Goal: Task Accomplishment & Management: Manage account settings

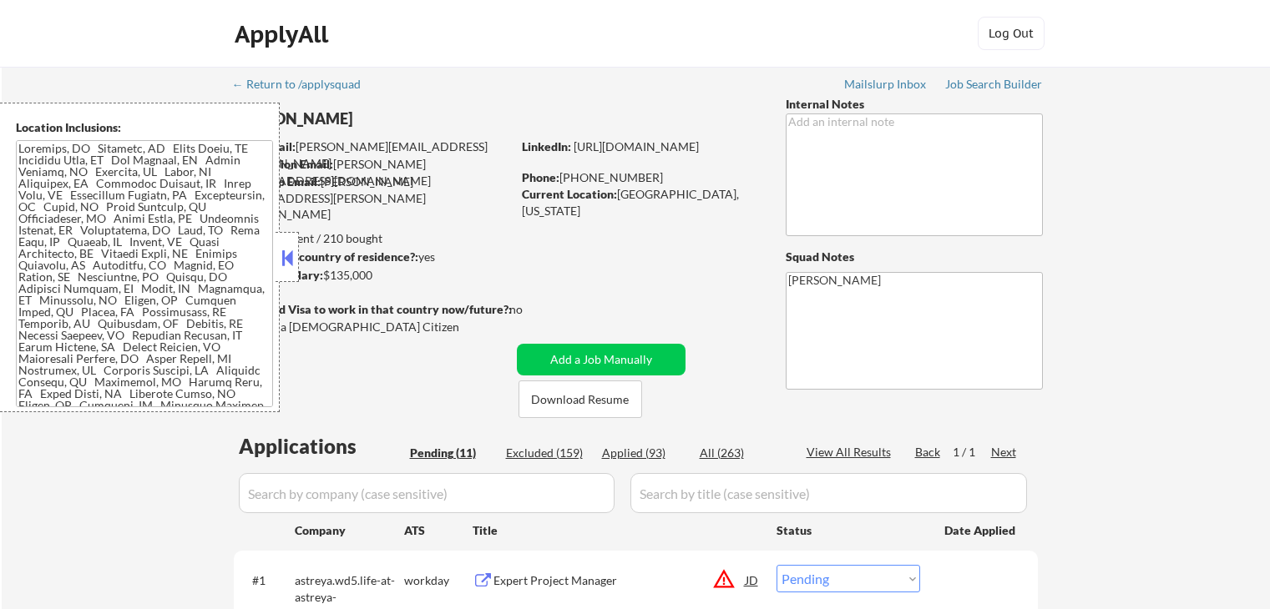
select select ""pending""
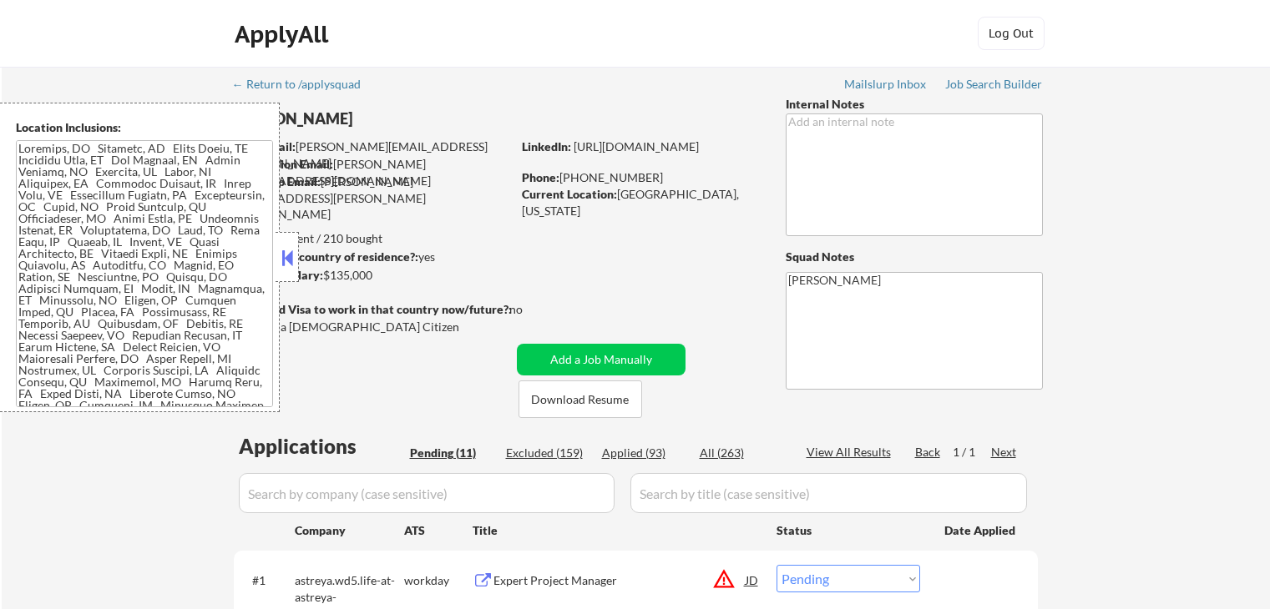
select select ""pending""
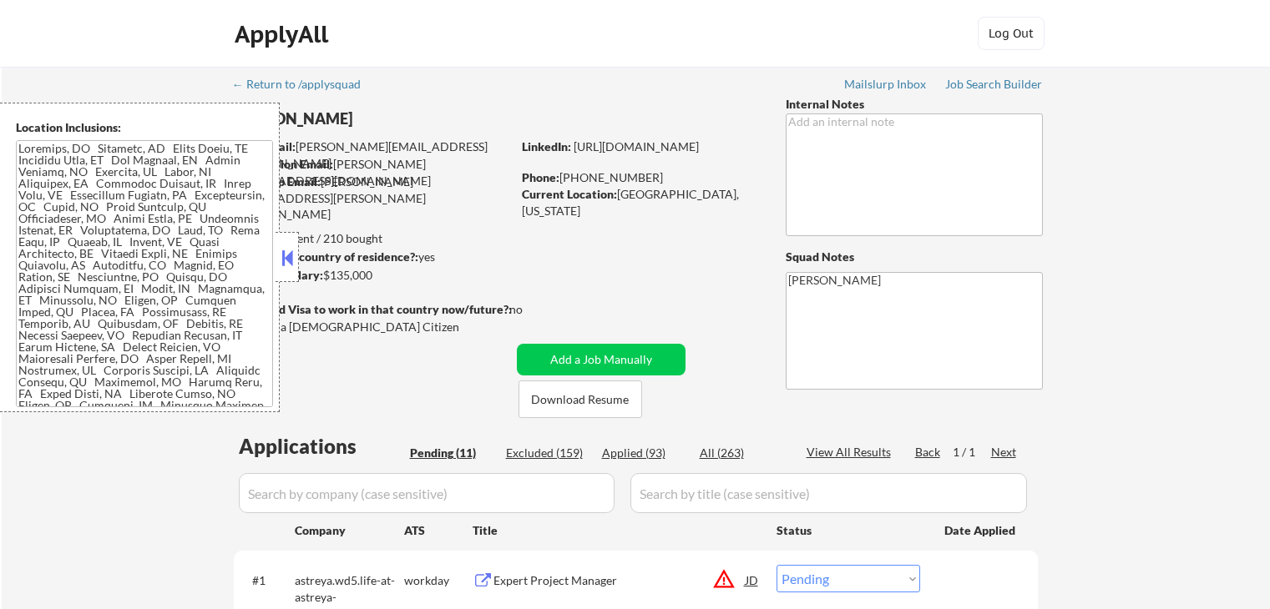
select select ""pending""
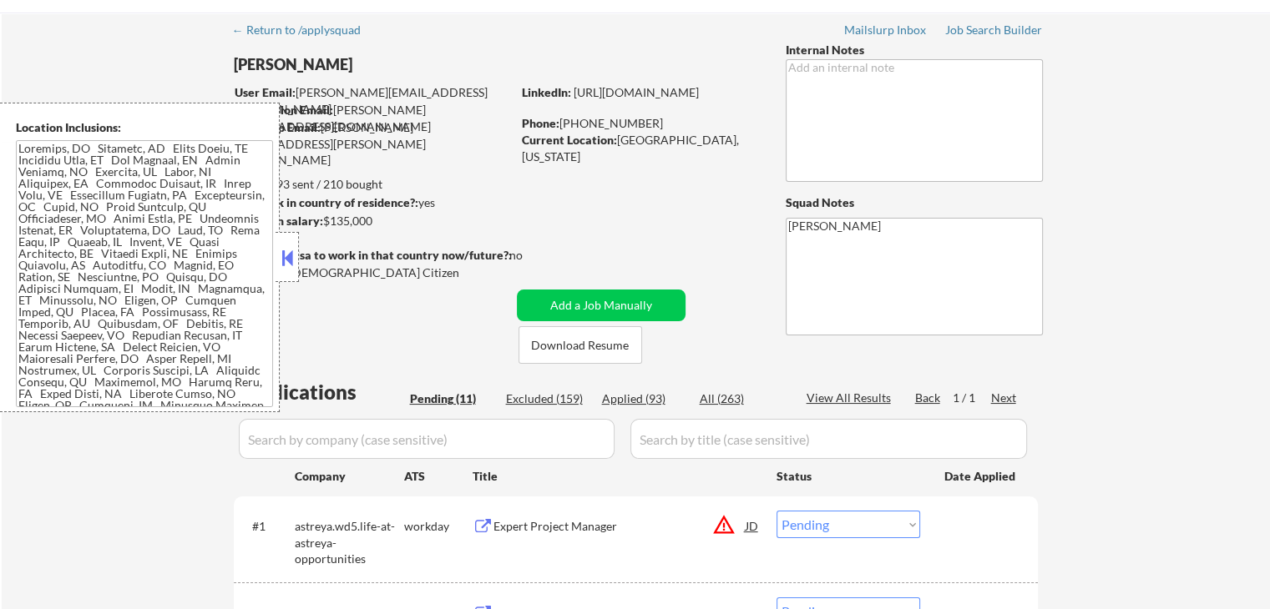
scroll to position [83, 0]
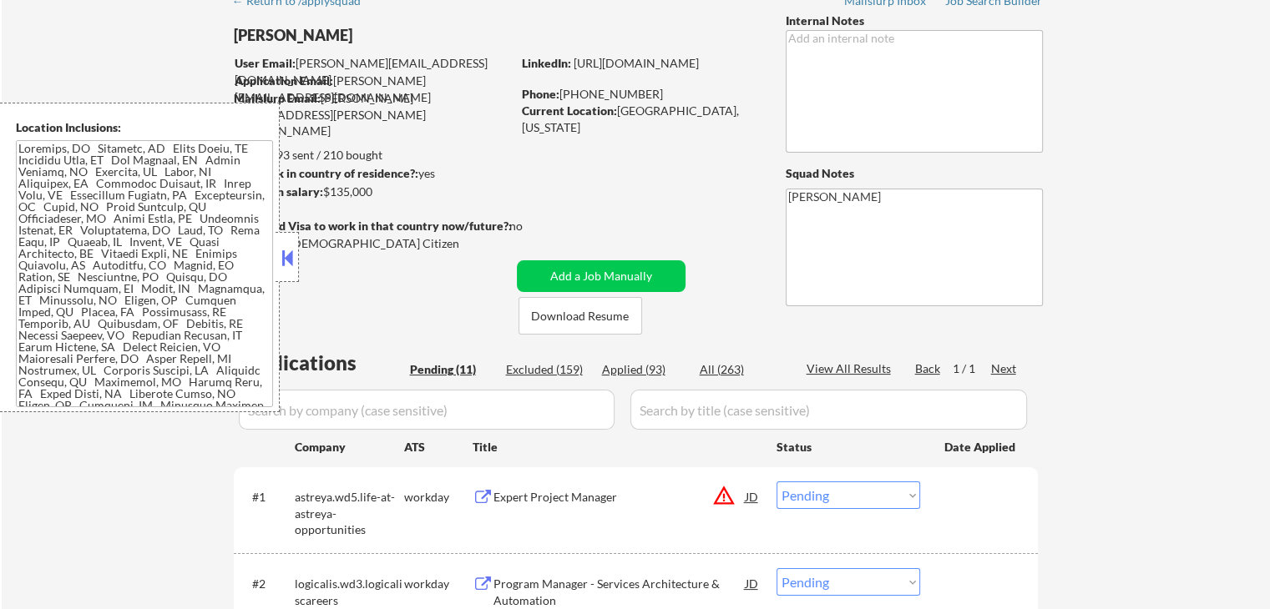
click at [275, 255] on div at bounding box center [286, 257] width 23 height 50
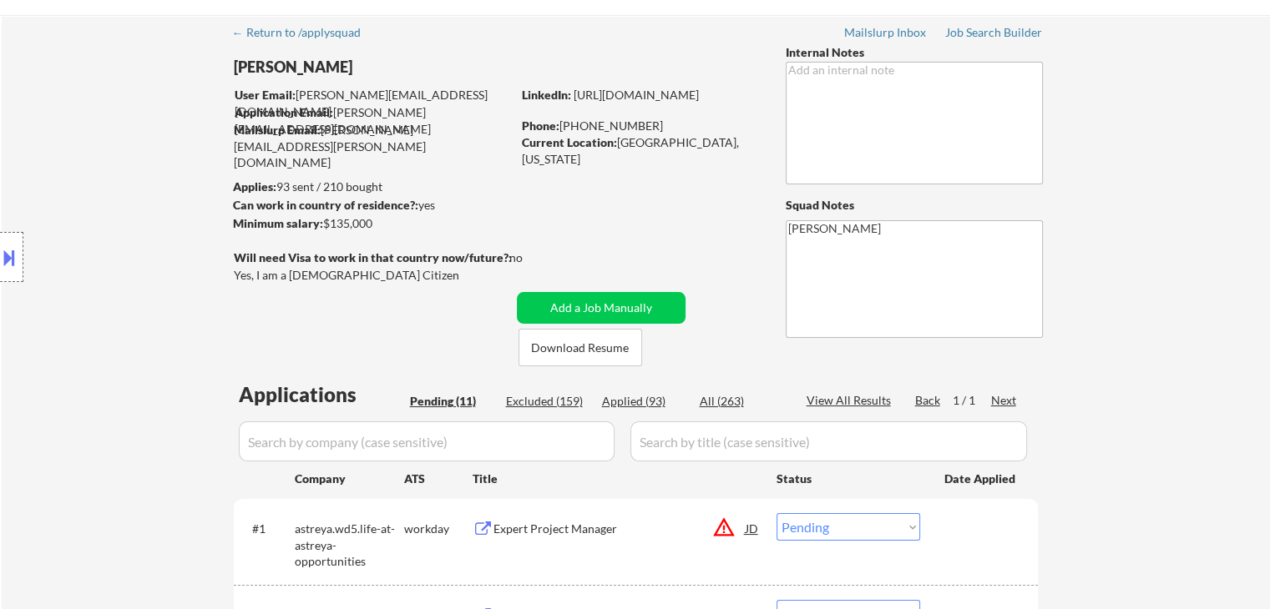
scroll to position [0, 0]
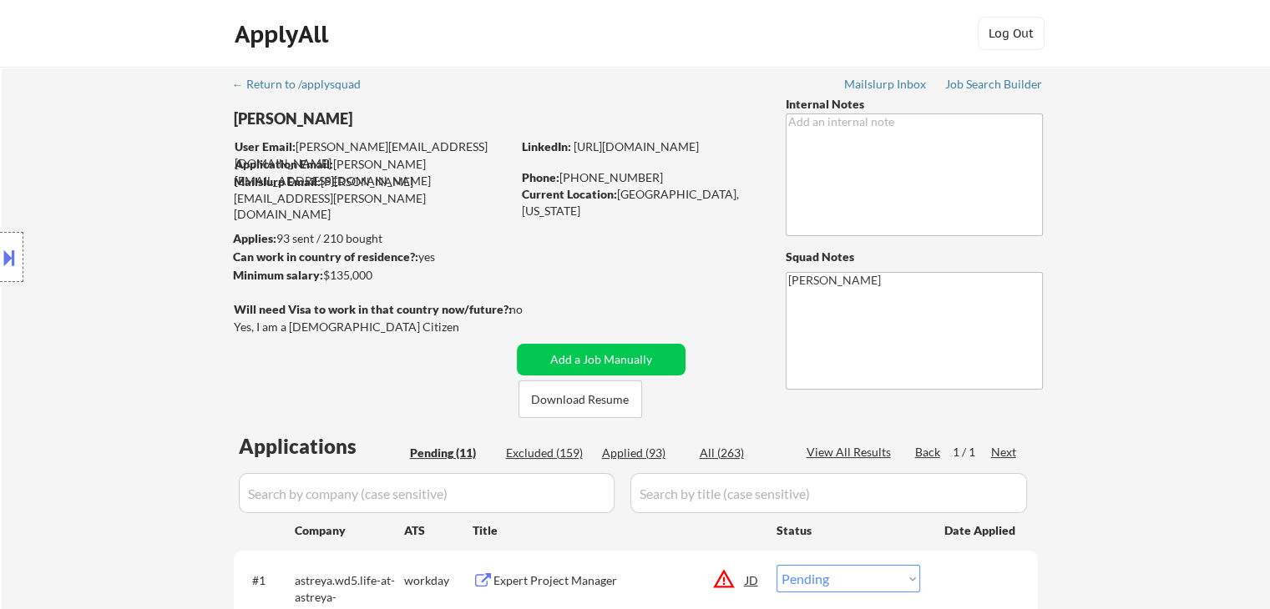
drag, startPoint x: 233, startPoint y: 112, endPoint x: 281, endPoint y: 124, distance: 50.0
click at [281, 124] on div "Location Inclusions:" at bounding box center [149, 258] width 299 height 310
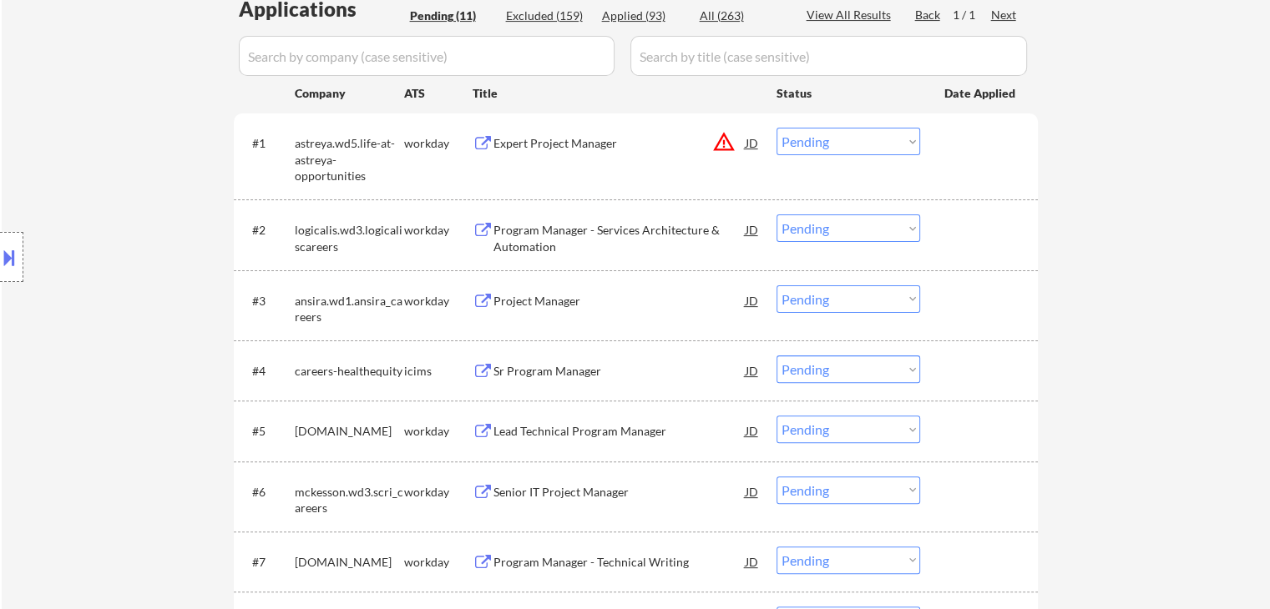
scroll to position [334, 0]
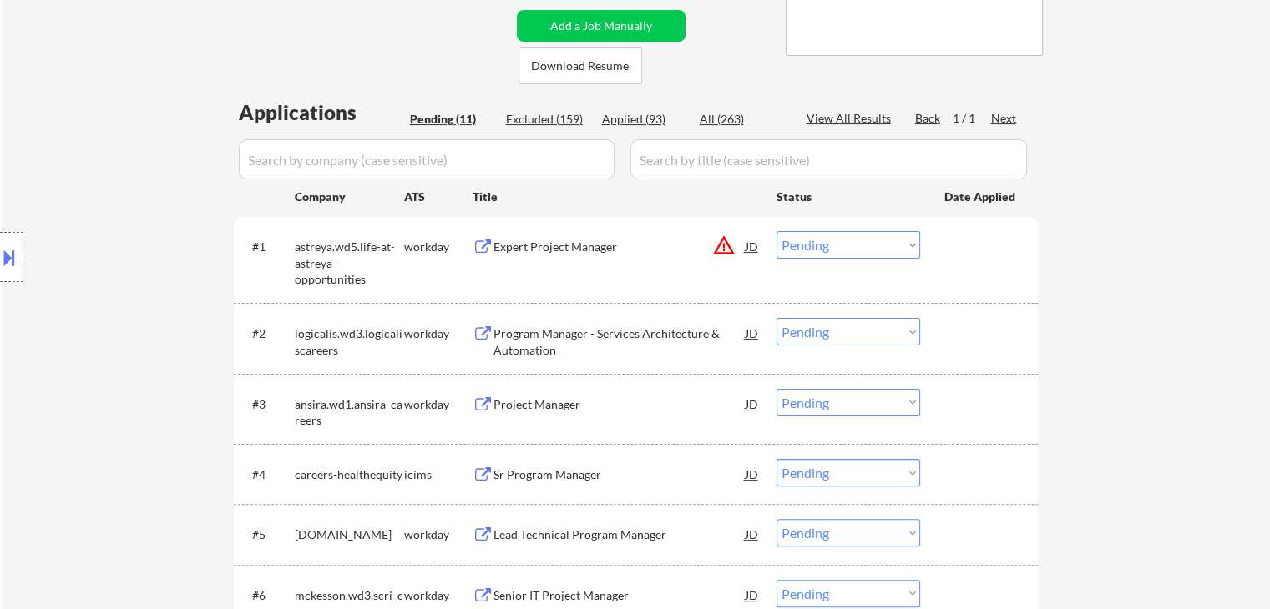
click at [730, 255] on button "warning_amber" at bounding box center [723, 245] width 23 height 23
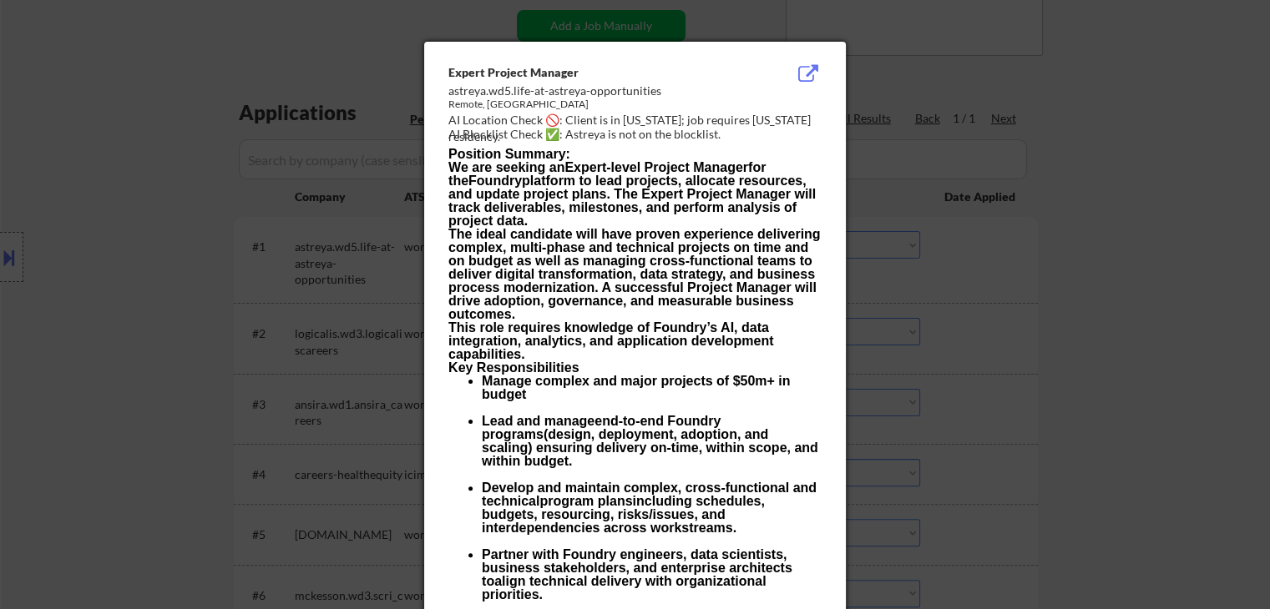
click at [76, 294] on div at bounding box center [635, 304] width 1270 height 609
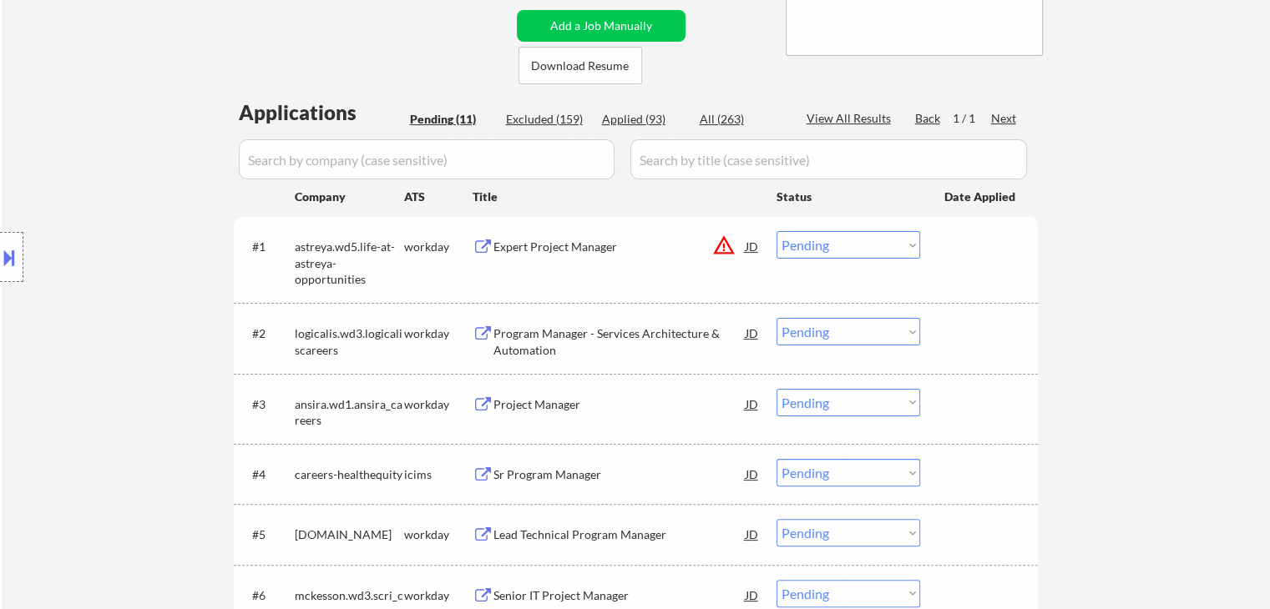
click at [0, 268] on button at bounding box center [9, 258] width 18 height 28
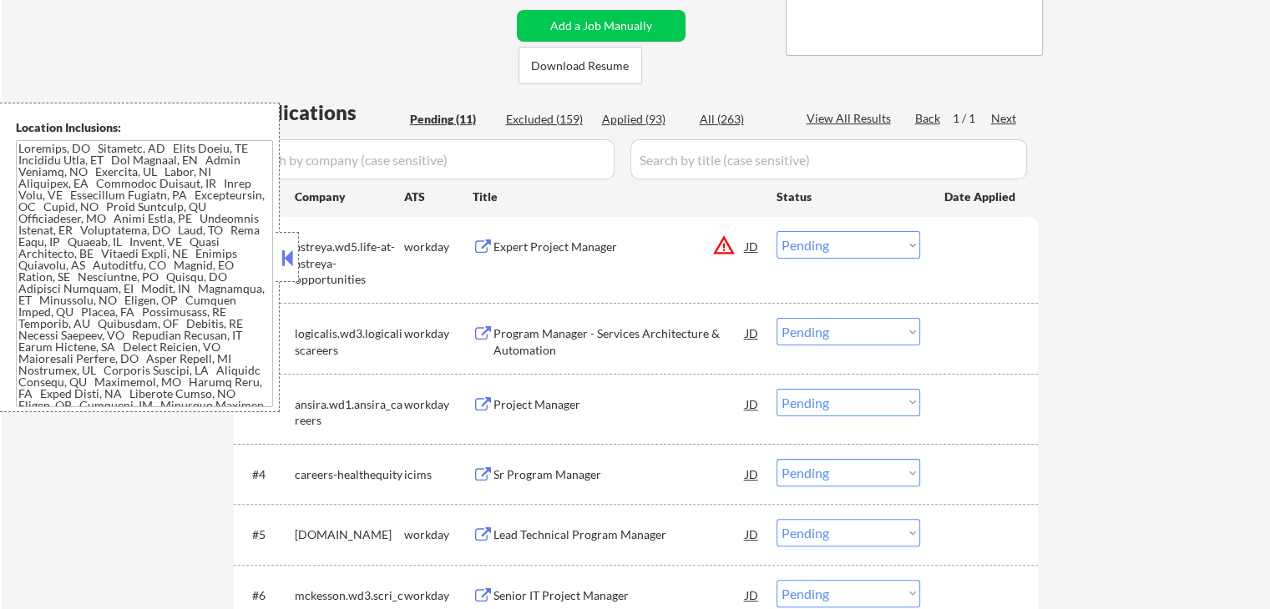
click at [136, 248] on textarea at bounding box center [144, 273] width 257 height 267
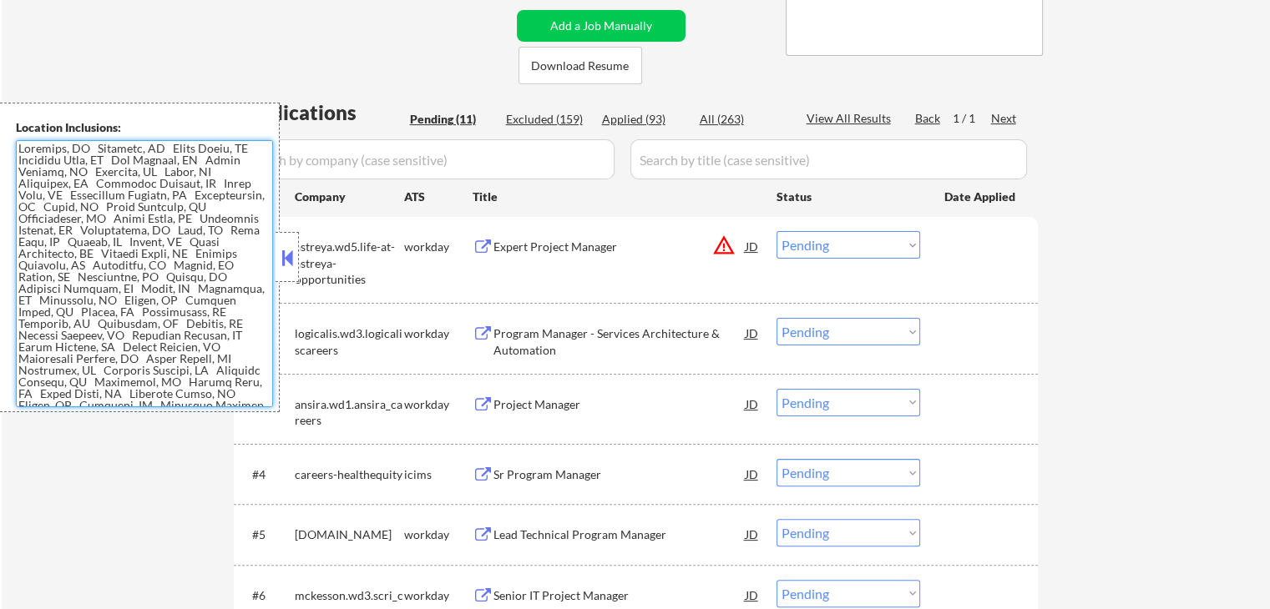
scroll to position [41, 0]
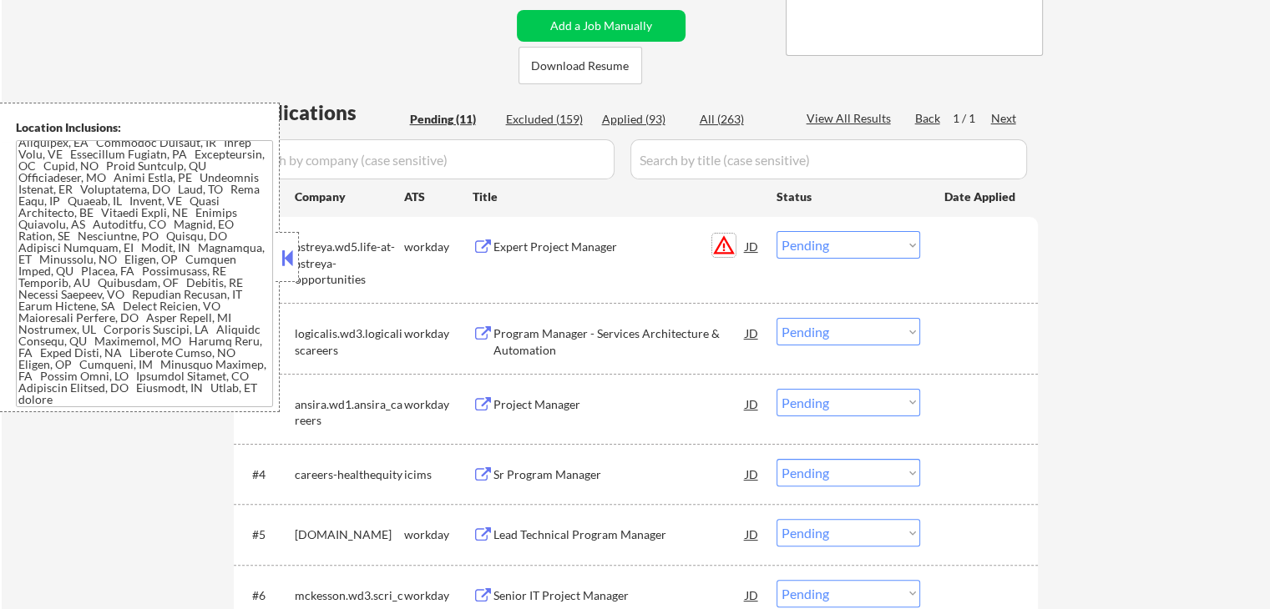
click at [726, 252] on button "warning_amber" at bounding box center [723, 245] width 23 height 23
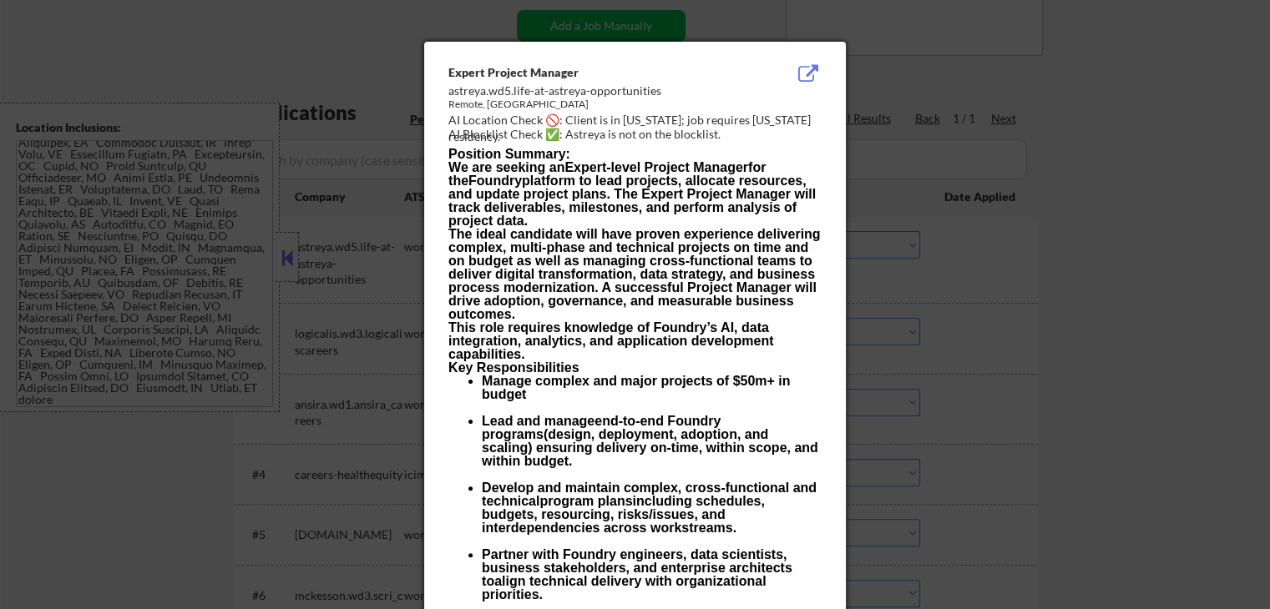
click at [1079, 154] on div at bounding box center [635, 304] width 1270 height 609
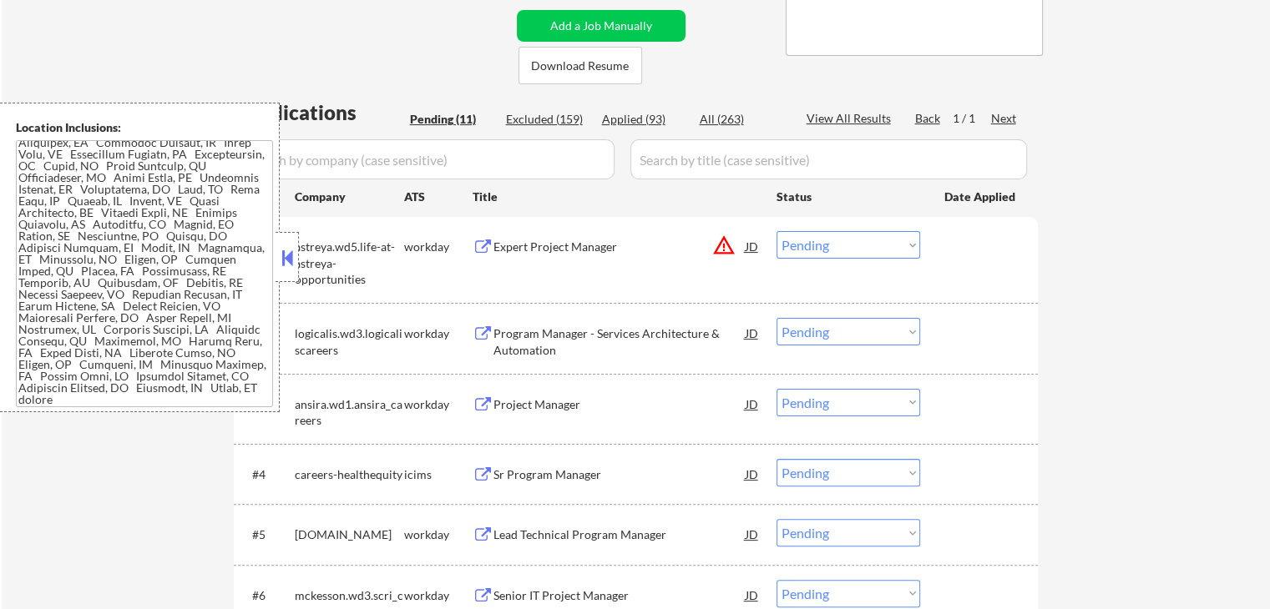
click at [544, 241] on div "Expert Project Manager" at bounding box center [619, 247] width 252 height 17
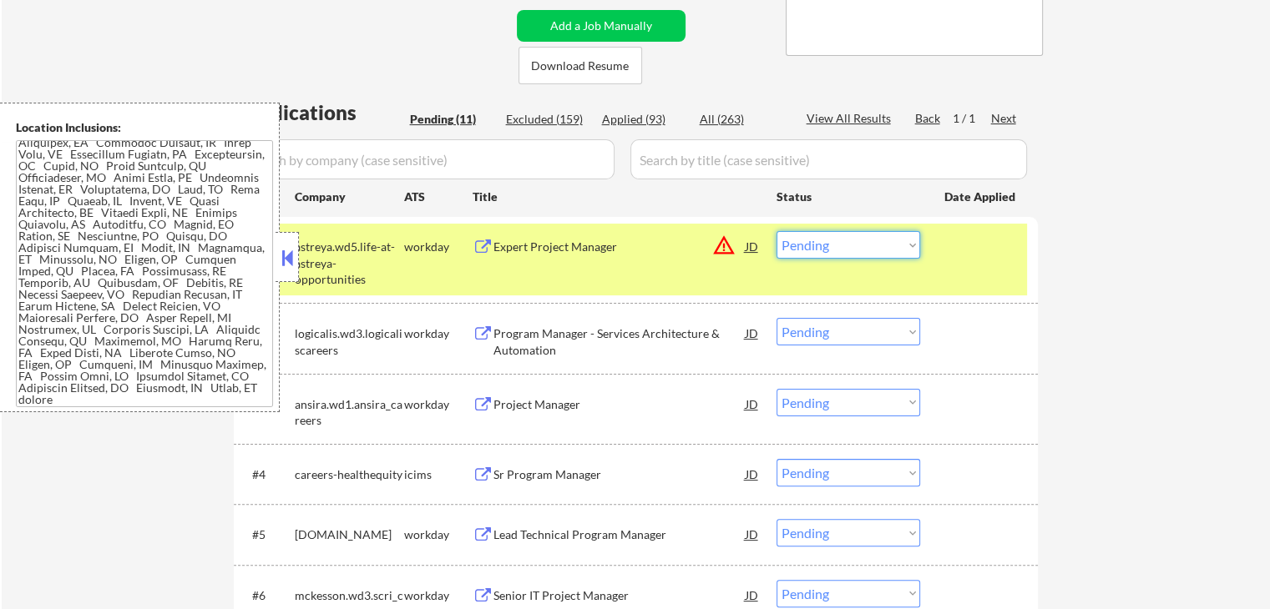
click at [858, 255] on select "Choose an option... Pending Applied Excluded (Questions) Excluded (Expired) Exc…" at bounding box center [848, 245] width 144 height 28
click at [776, 231] on select "Choose an option... Pending Applied Excluded (Questions) Excluded (Expired) Exc…" at bounding box center [848, 245] width 144 height 28
click at [287, 262] on button at bounding box center [287, 257] width 18 height 25
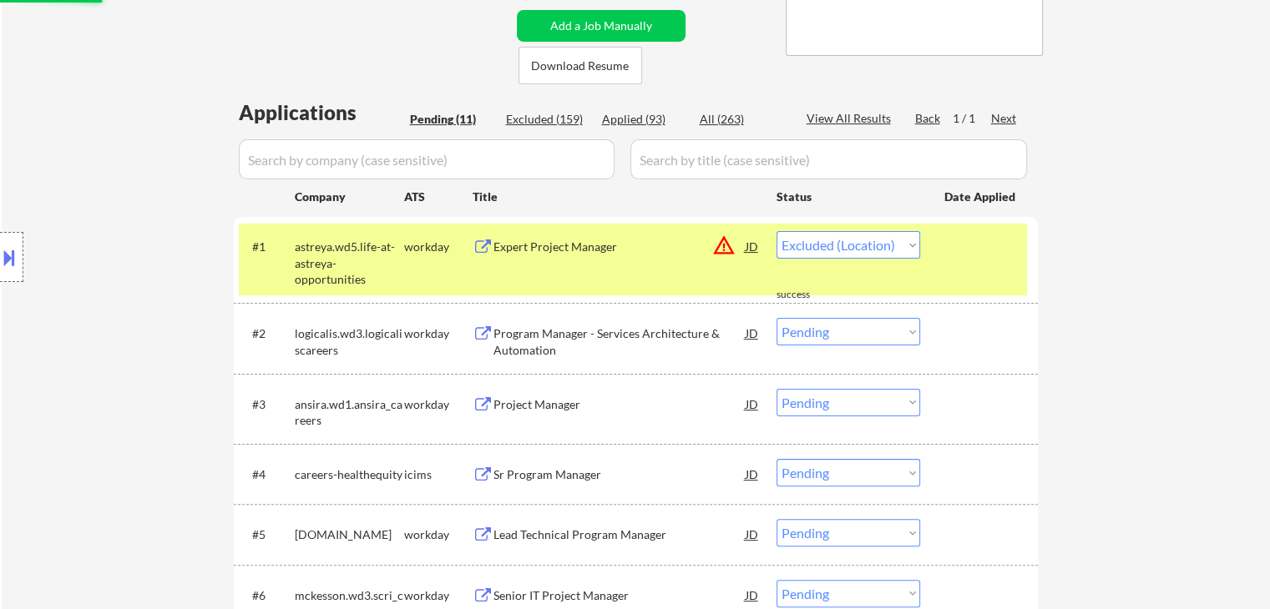
select select ""pending""
click at [65, 255] on div "Location Inclusions:" at bounding box center [149, 258] width 299 height 310
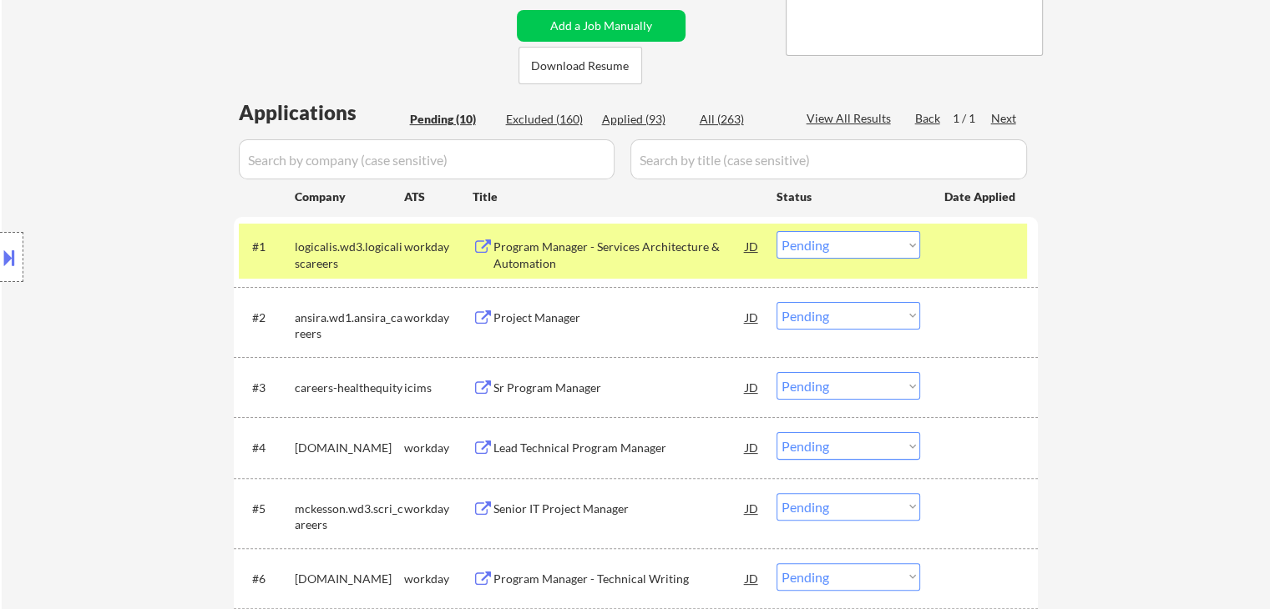
click at [116, 340] on div "Location Inclusions:" at bounding box center [149, 258] width 299 height 310
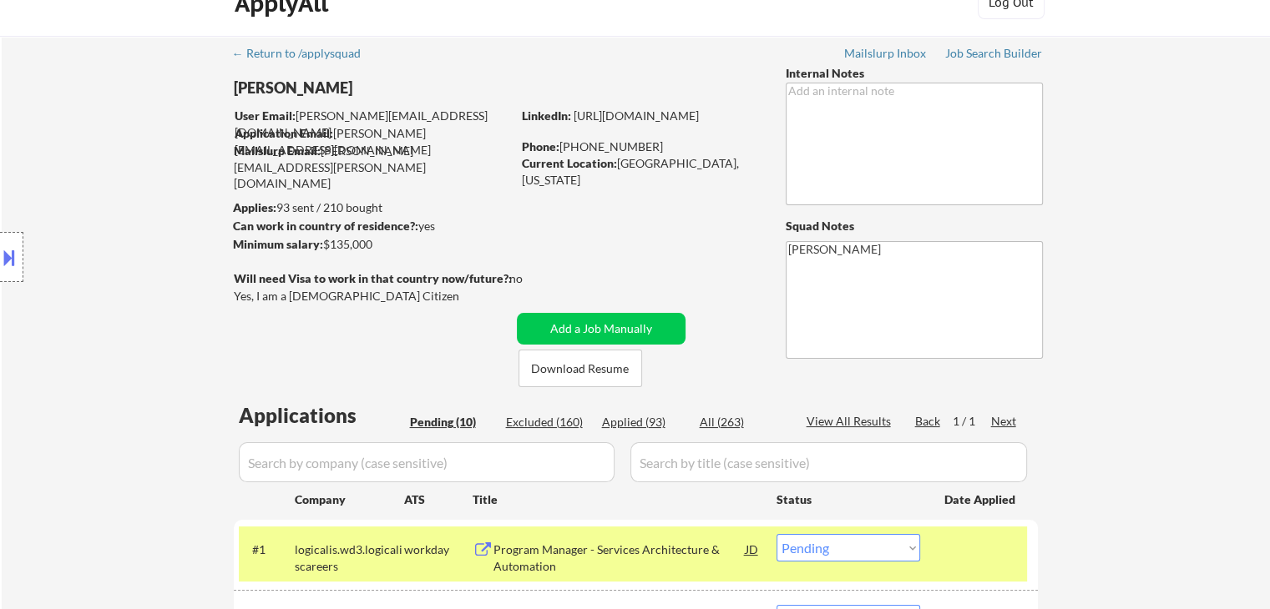
scroll to position [0, 0]
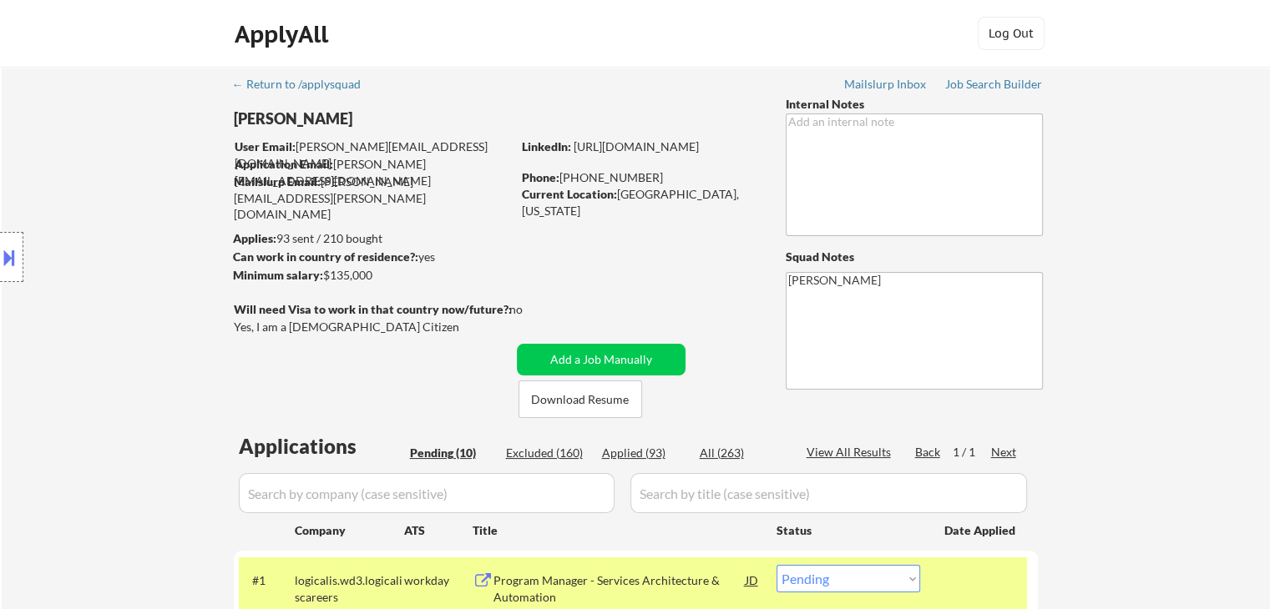
click at [116, 340] on div "Location Inclusions:" at bounding box center [149, 258] width 299 height 310
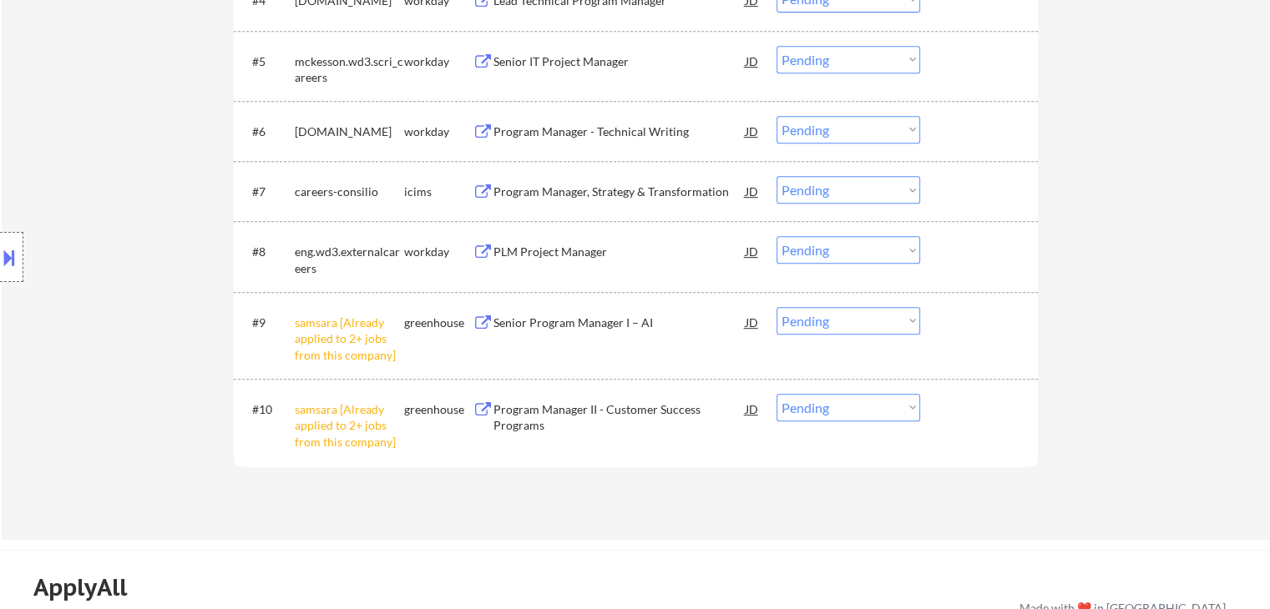
scroll to position [918, 0]
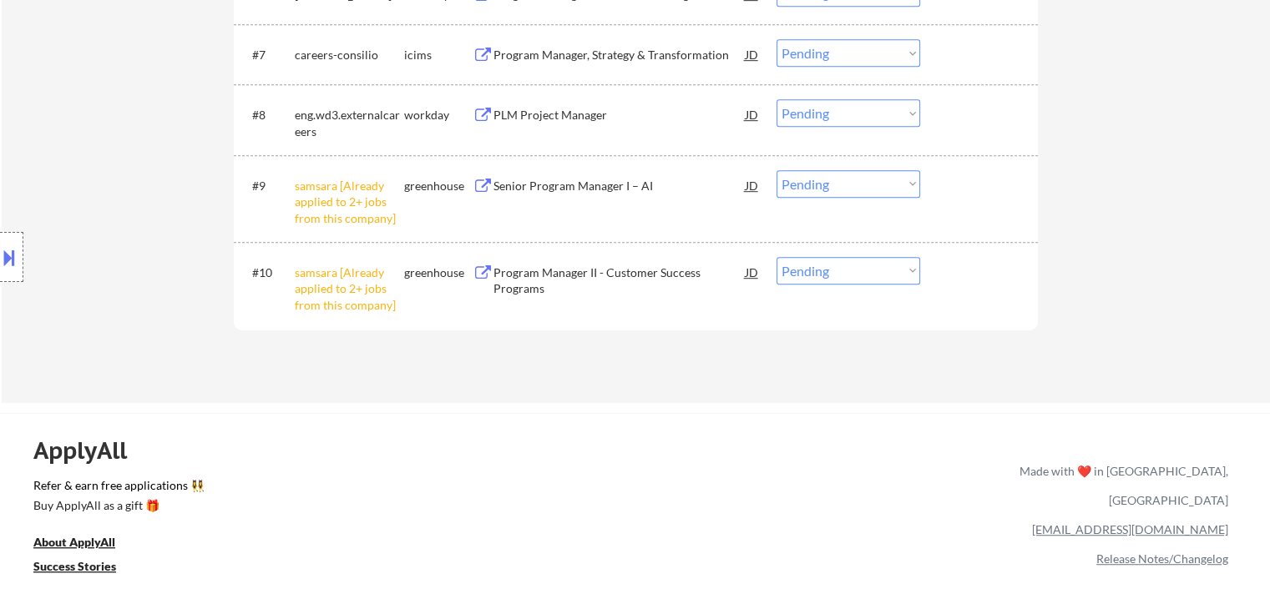
click at [858, 179] on select "Choose an option... Pending Applied Excluded (Questions) Excluded (Expired) Exc…" at bounding box center [848, 184] width 144 height 28
select select ""excluded__other_""
click at [776, 170] on select "Choose an option... Pending Applied Excluded (Questions) Excluded (Expired) Exc…" at bounding box center [848, 184] width 144 height 28
click at [848, 278] on select "Choose an option... Pending Applied Excluded (Questions) Excluded (Expired) Exc…" at bounding box center [848, 271] width 144 height 28
select select ""excluded__other_""
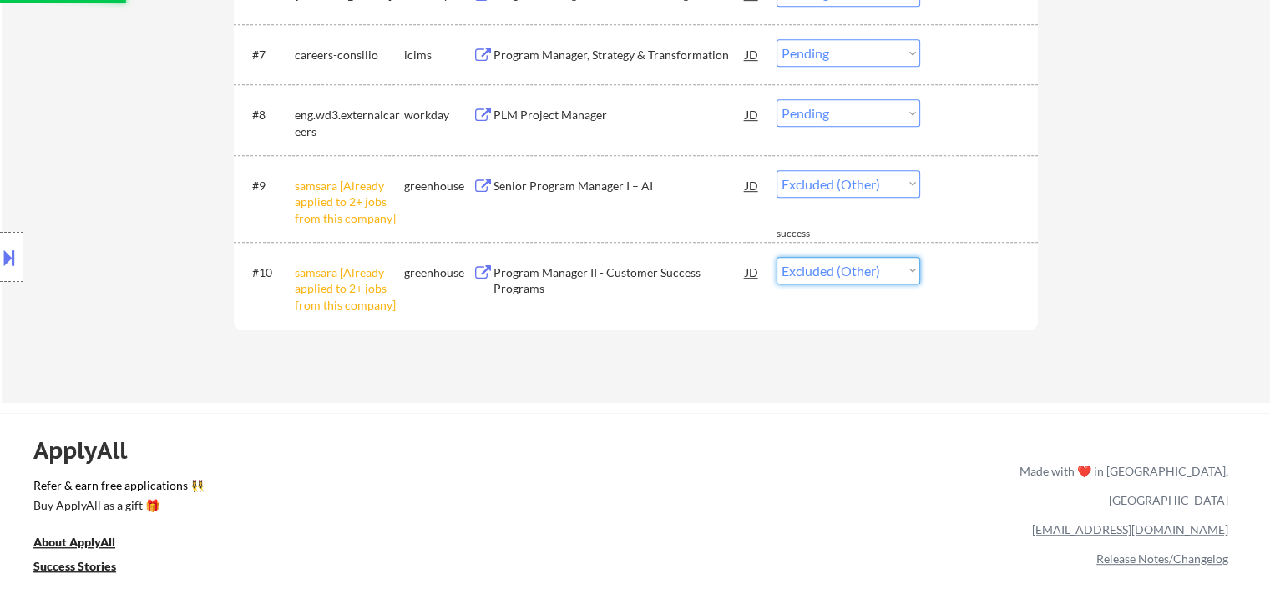
click at [776, 257] on select "Choose an option... Pending Applied Excluded (Questions) Excluded (Expired) Exc…" at bounding box center [848, 271] width 144 height 28
select select ""pending""
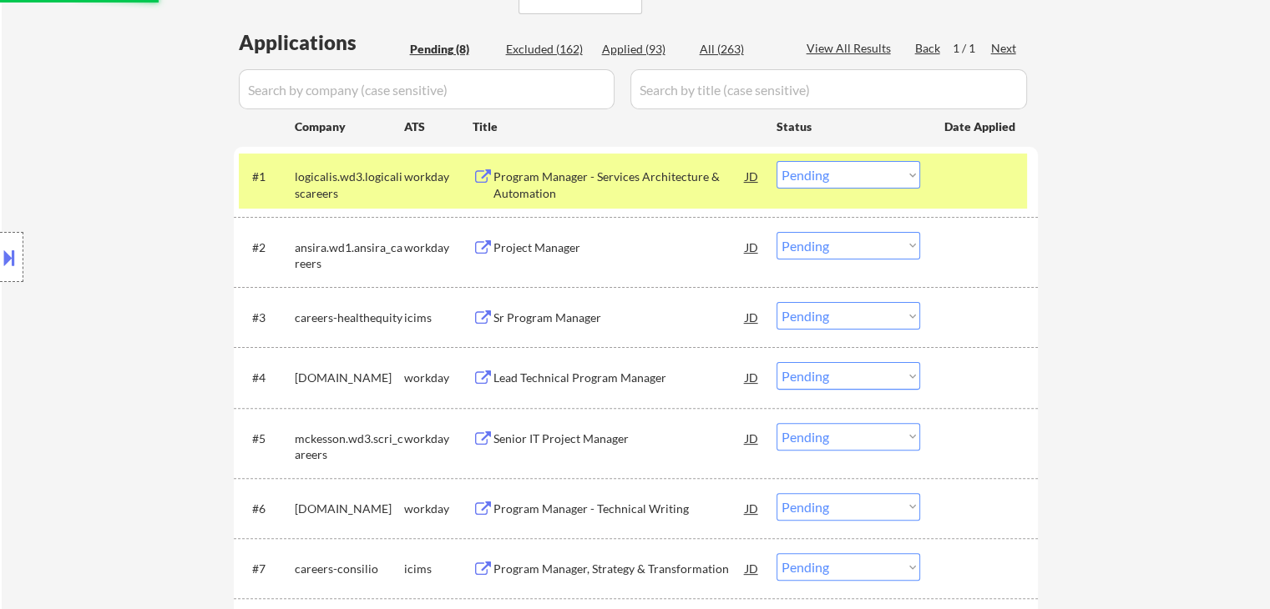
scroll to position [250, 0]
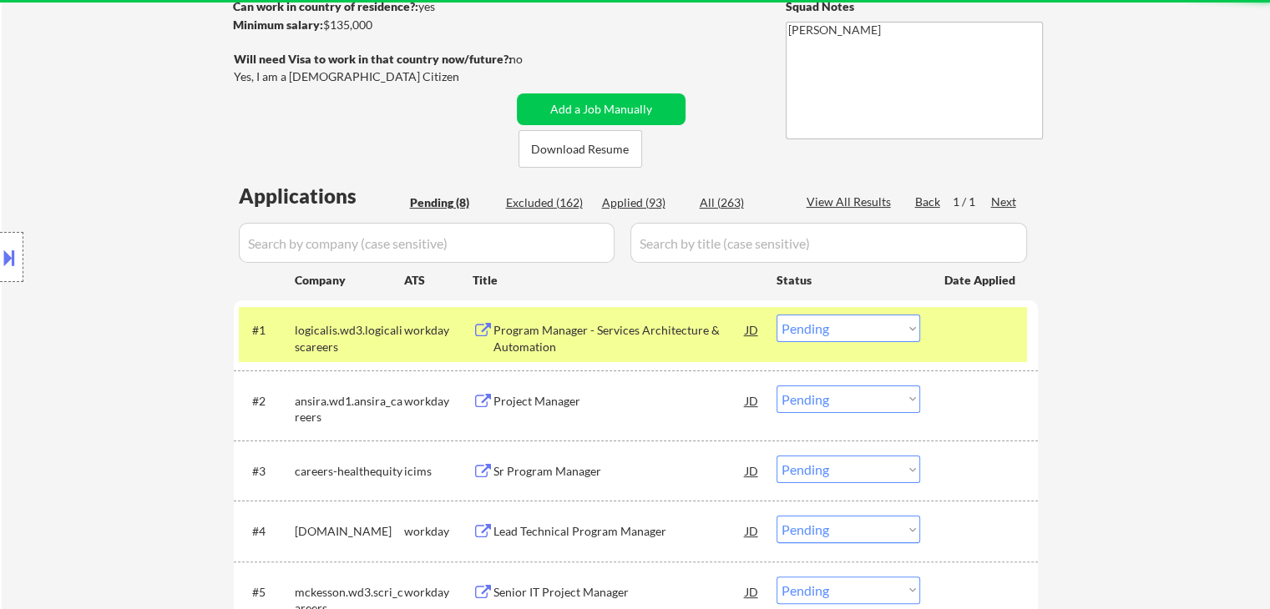
click at [170, 286] on div "Location Inclusions:" at bounding box center [149, 258] width 299 height 310
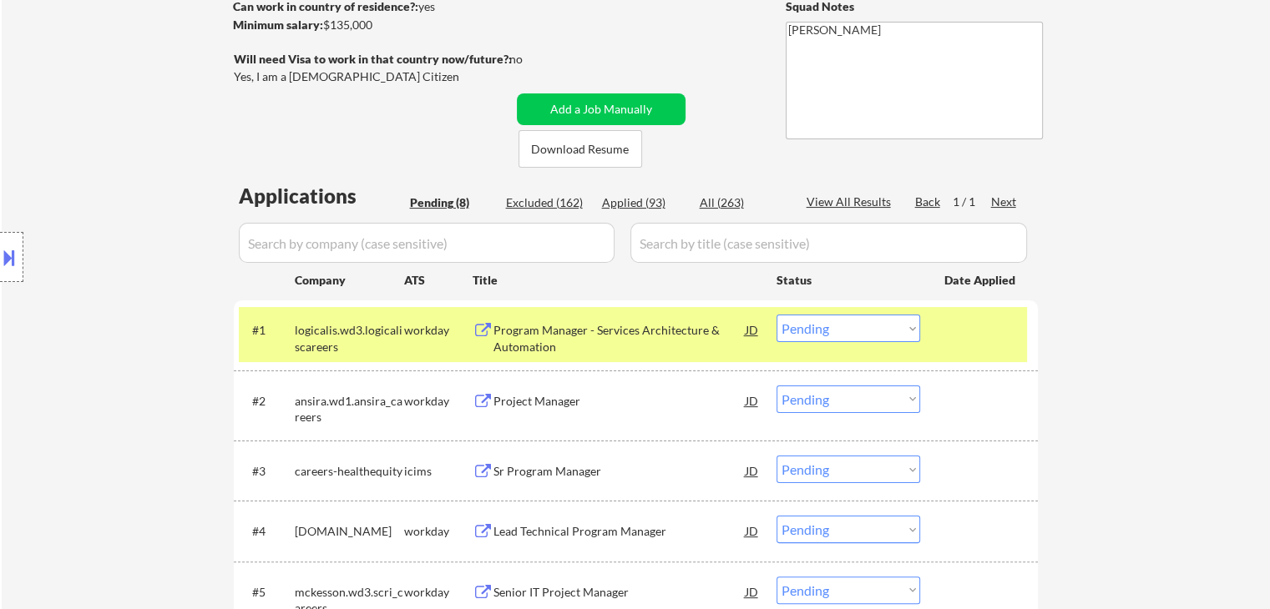
click at [590, 328] on div "Program Manager - Services Architecture & Automation" at bounding box center [619, 338] width 252 height 33
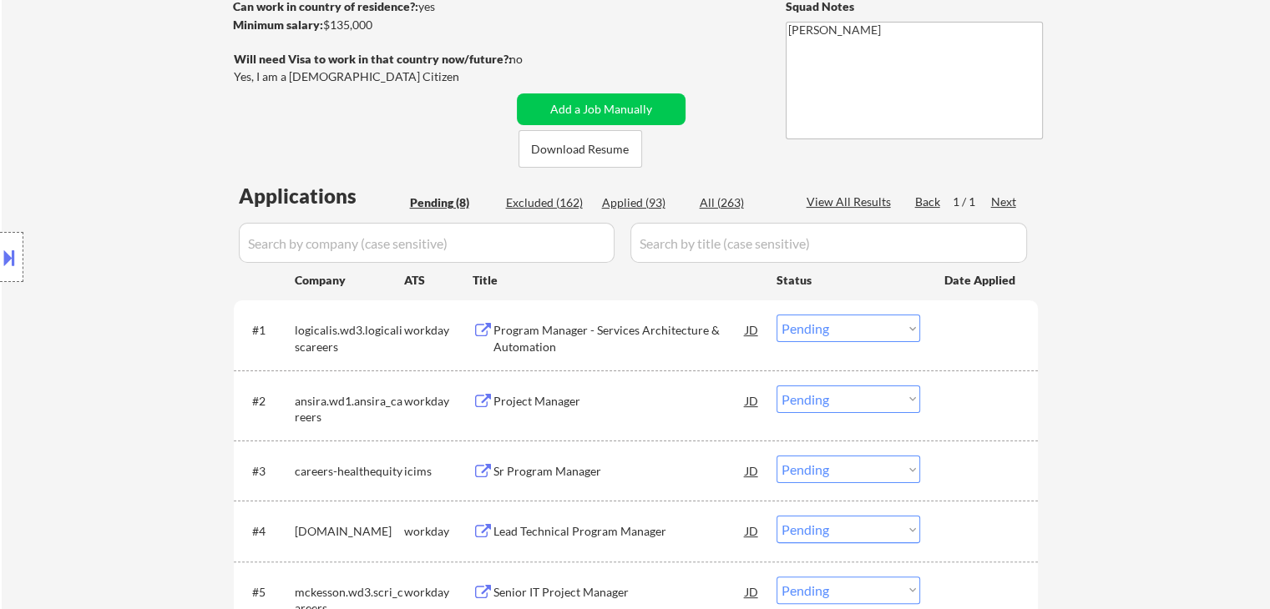
click at [533, 404] on div "Project Manager" at bounding box center [619, 401] width 252 height 17
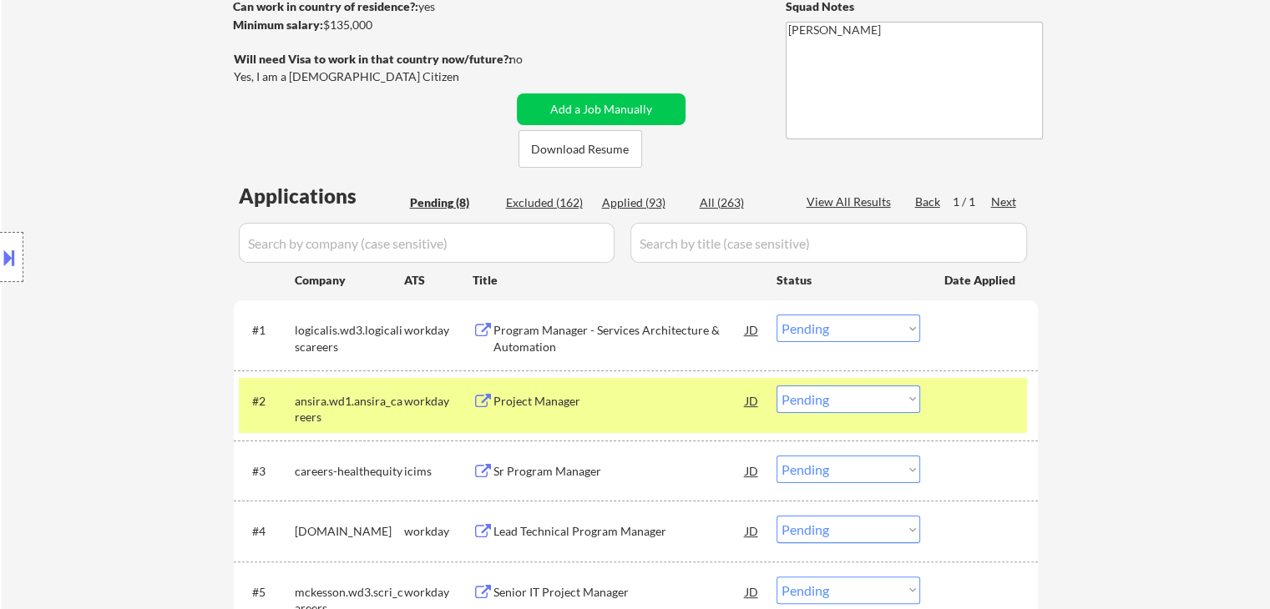
click at [546, 464] on div "Sr Program Manager" at bounding box center [619, 471] width 252 height 17
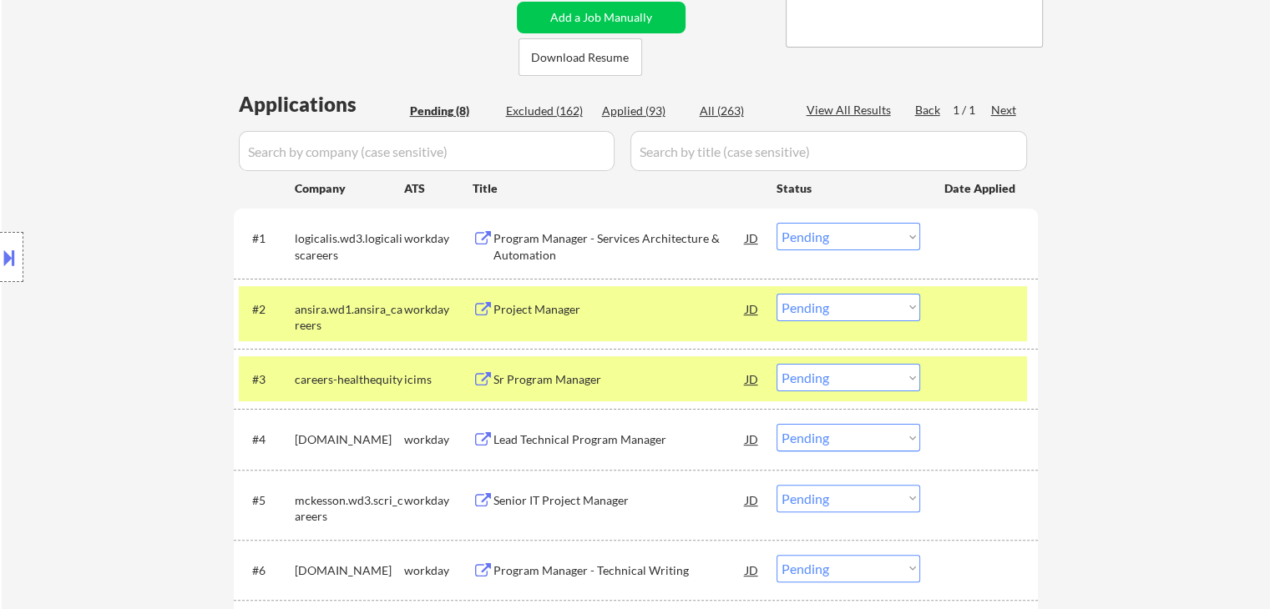
scroll to position [417, 0]
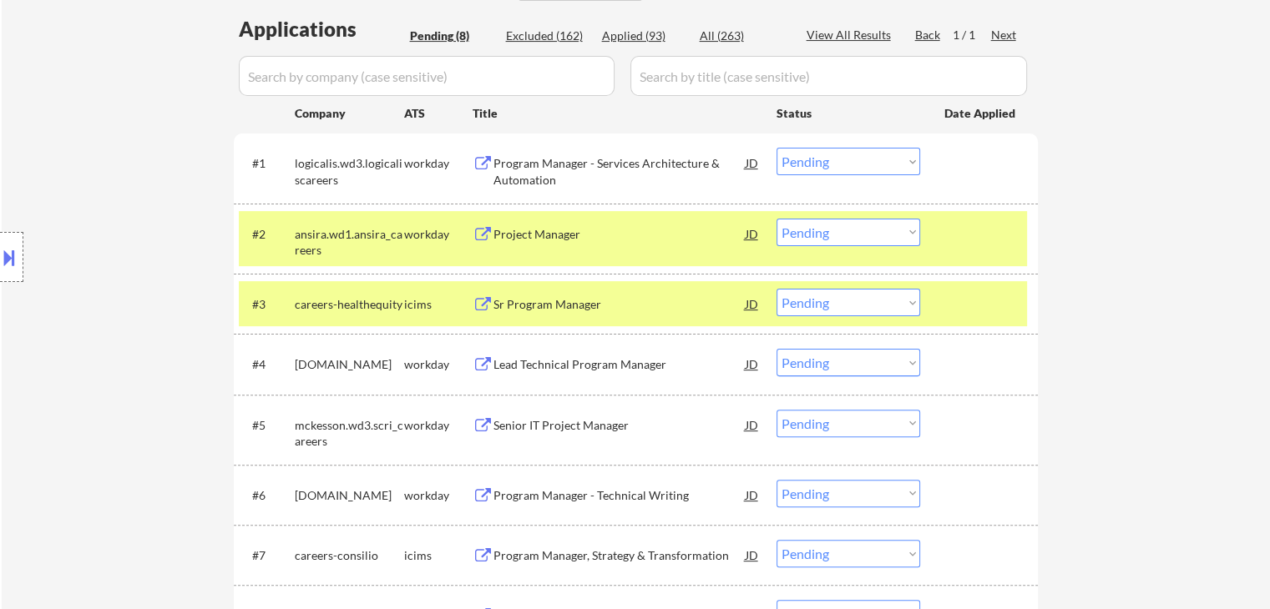
click at [542, 364] on div "Lead Technical Program Manager" at bounding box center [619, 364] width 252 height 17
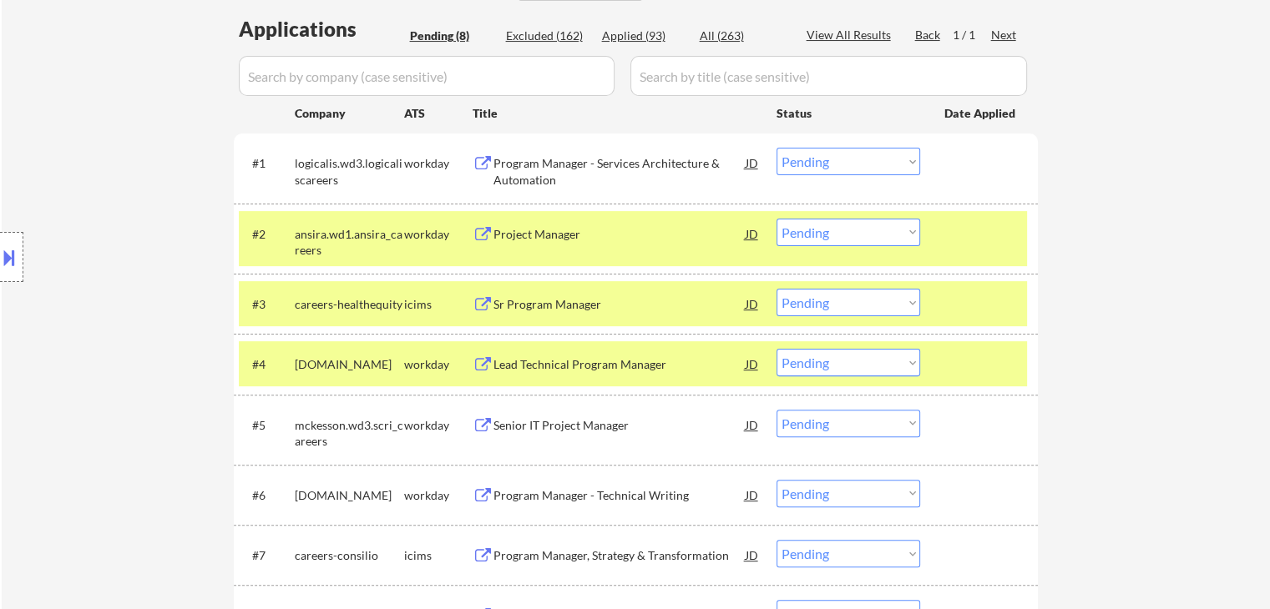
click at [546, 432] on div "Senior IT Project Manager" at bounding box center [619, 425] width 252 height 17
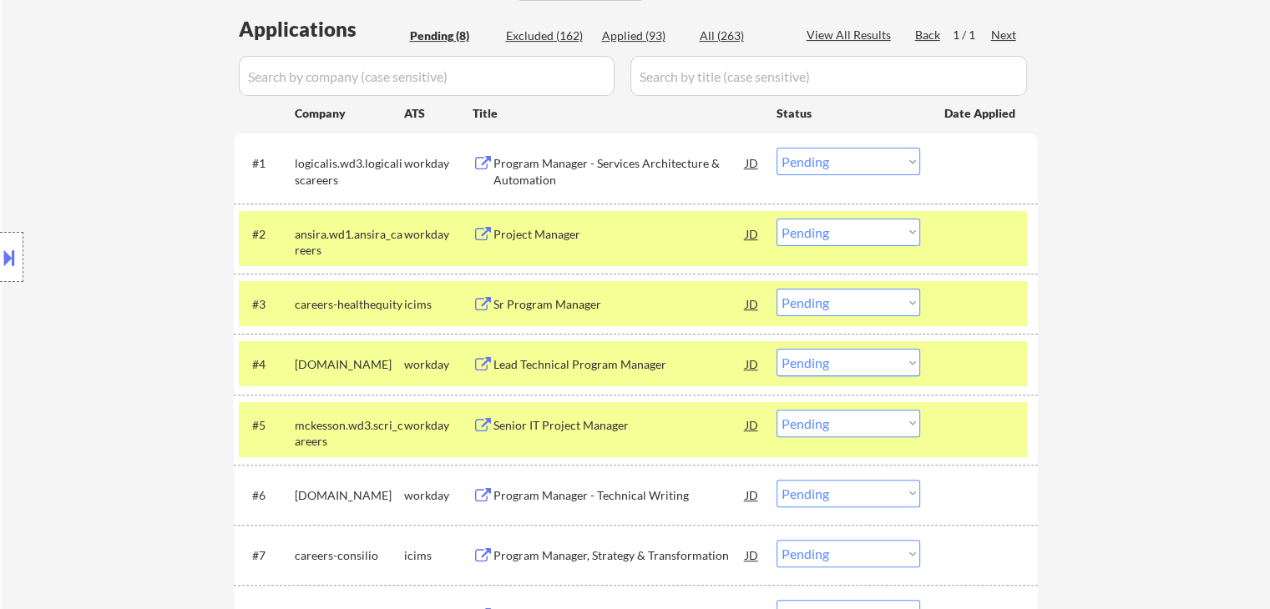
click at [547, 501] on div "Program Manager - Technical Writing" at bounding box center [619, 496] width 252 height 17
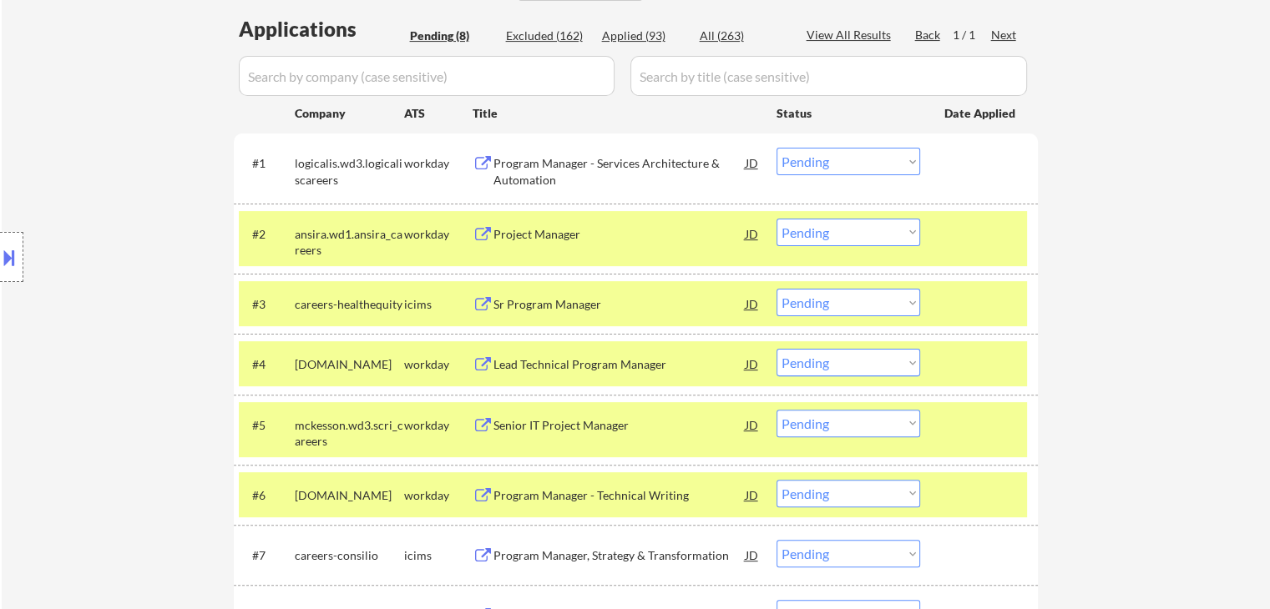
click at [555, 561] on div "Program Manager, Strategy & Transformation" at bounding box center [619, 556] width 252 height 17
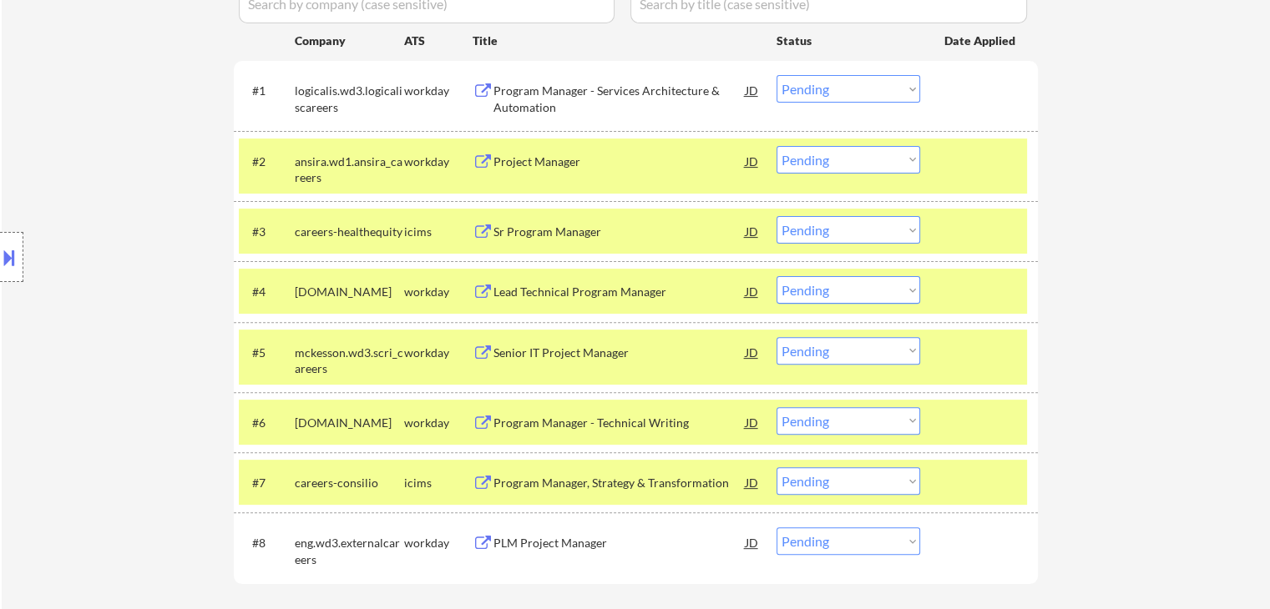
scroll to position [584, 0]
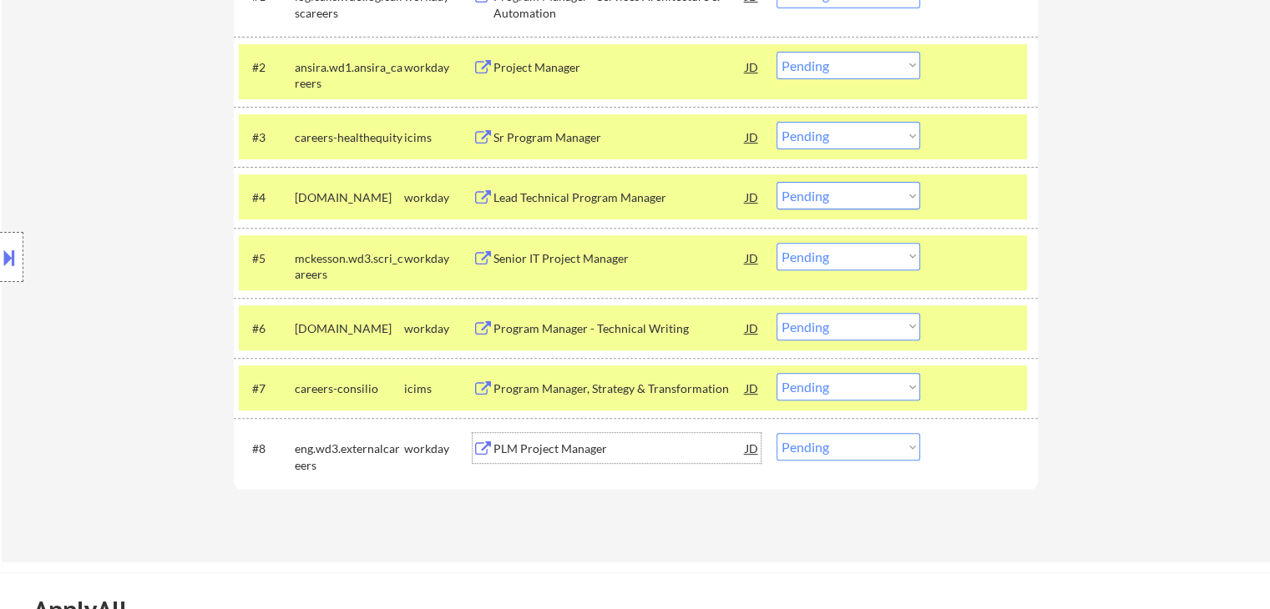
click at [536, 451] on div "PLM Project Manager" at bounding box center [619, 449] width 252 height 17
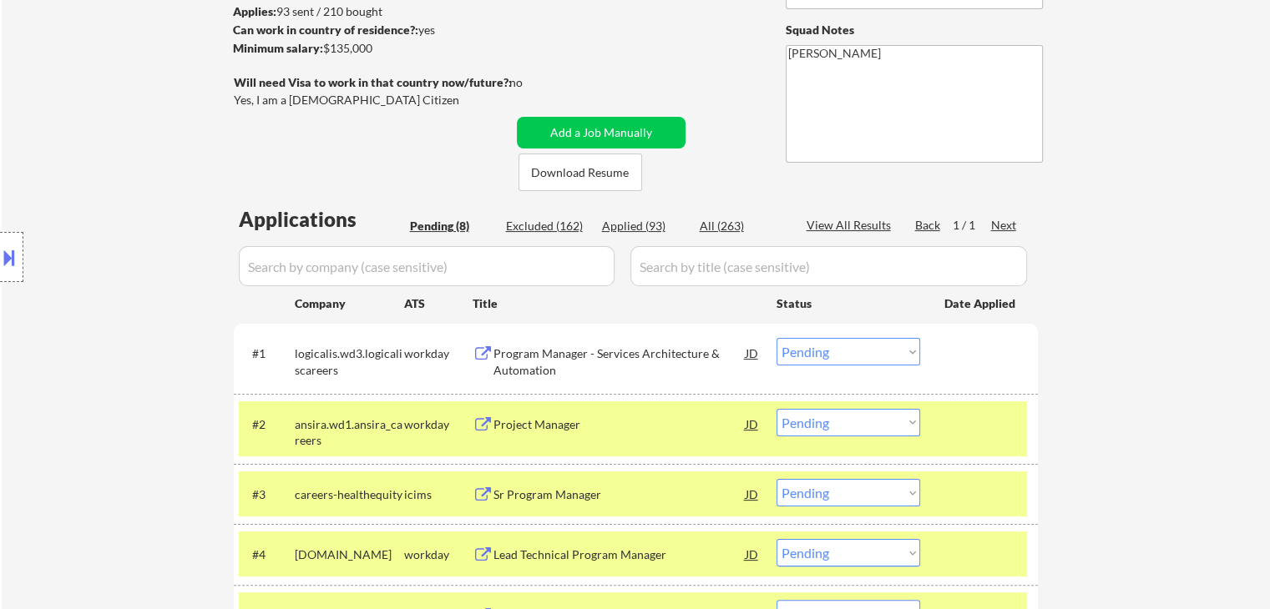
scroll to position [250, 0]
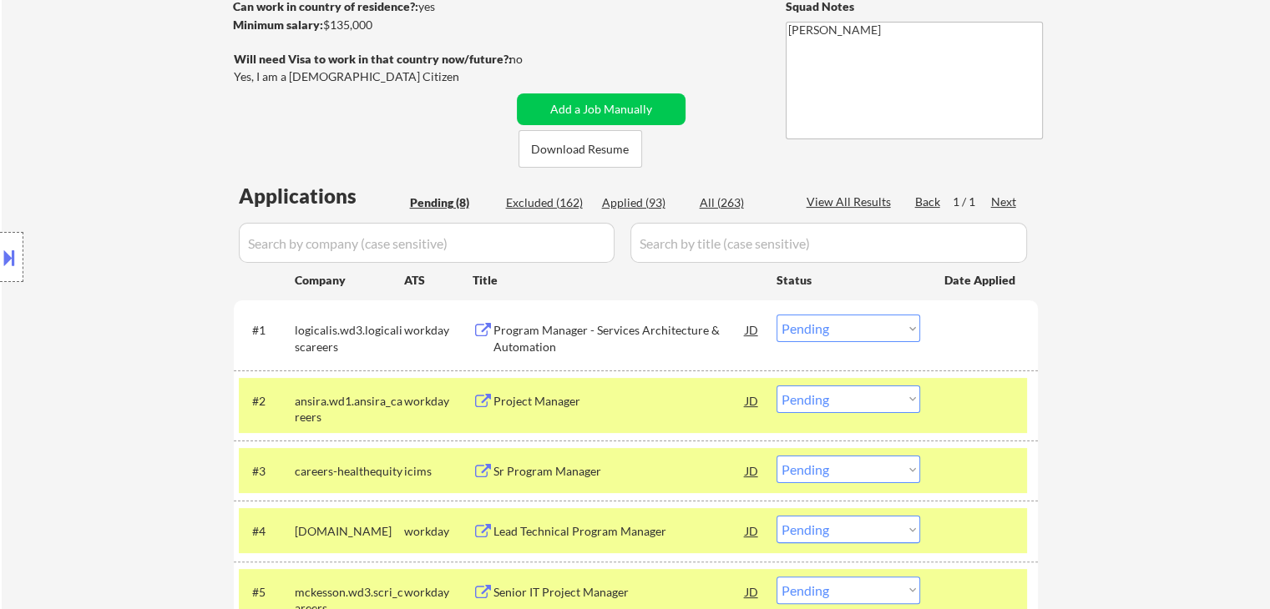
drag, startPoint x: 809, startPoint y: 318, endPoint x: 810, endPoint y: 339, distance: 20.9
click at [809, 318] on select "Choose an option... Pending Applied Excluded (Questions) Excluded (Expired) Exc…" at bounding box center [848, 329] width 144 height 28
click at [776, 315] on select "Choose an option... Pending Applied Excluded (Questions) Excluded (Expired) Exc…" at bounding box center [848, 329] width 144 height 28
select select ""pending""
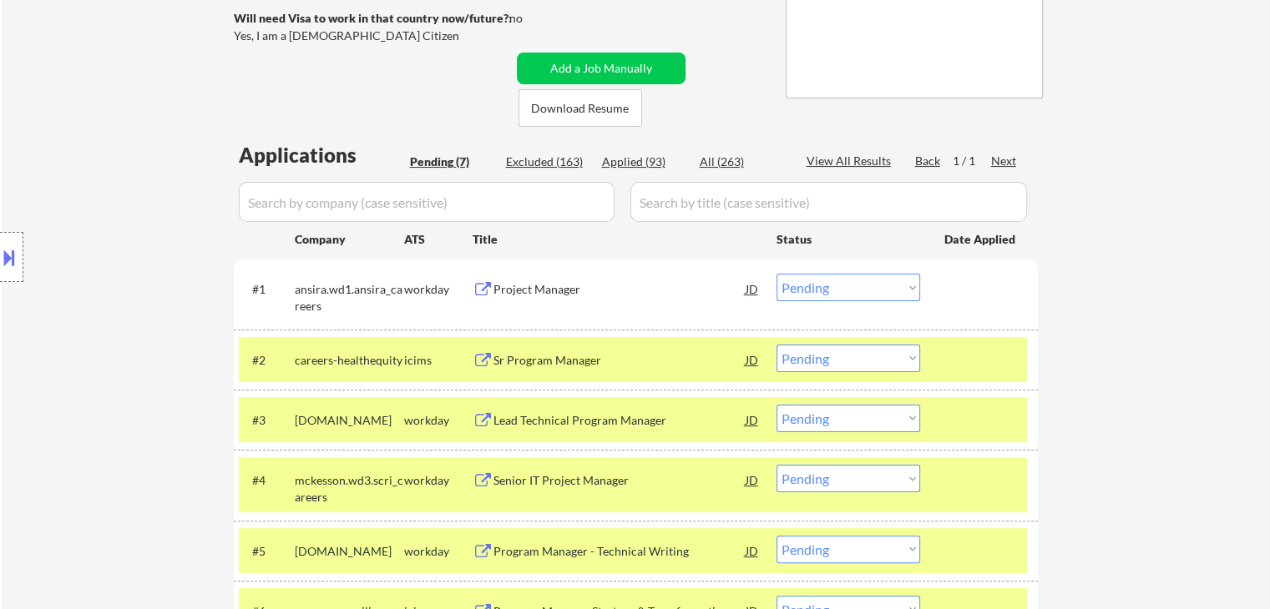
scroll to position [501, 0]
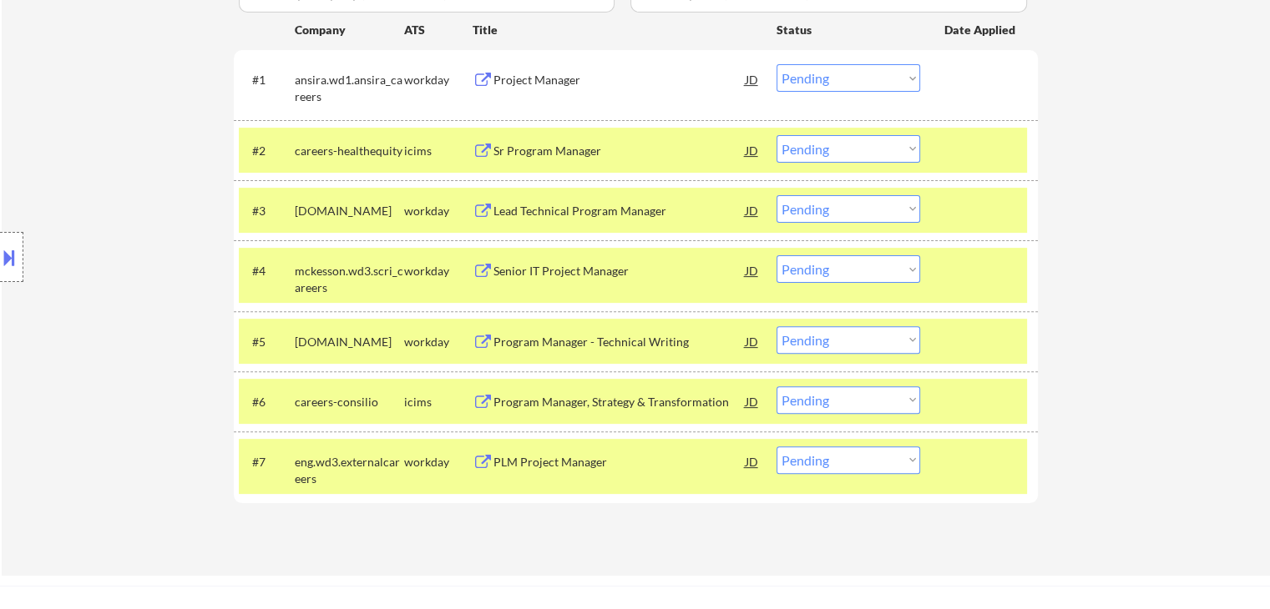
click at [836, 275] on select "Choose an option... Pending Applied Excluded (Questions) Excluded (Expired) Exc…" at bounding box center [848, 269] width 144 height 28
click at [776, 255] on select "Choose an option... Pending Applied Excluded (Questions) Excluded (Expired) Exc…" at bounding box center [848, 269] width 144 height 28
select select ""pending""
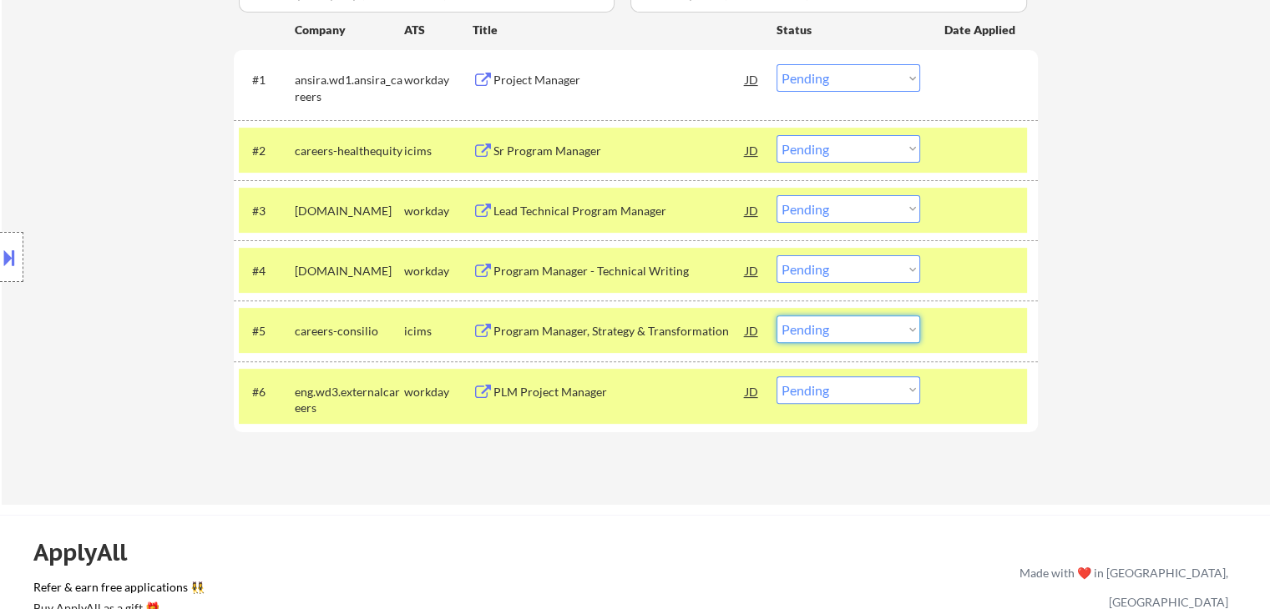
click at [840, 336] on select "Choose an option... Pending Applied Excluded (Questions) Excluded (Expired) Exc…" at bounding box center [848, 330] width 144 height 28
click at [776, 316] on select "Choose an option... Pending Applied Excluded (Questions) Excluded (Expired) Exc…" at bounding box center [848, 330] width 144 height 28
select select ""pending""
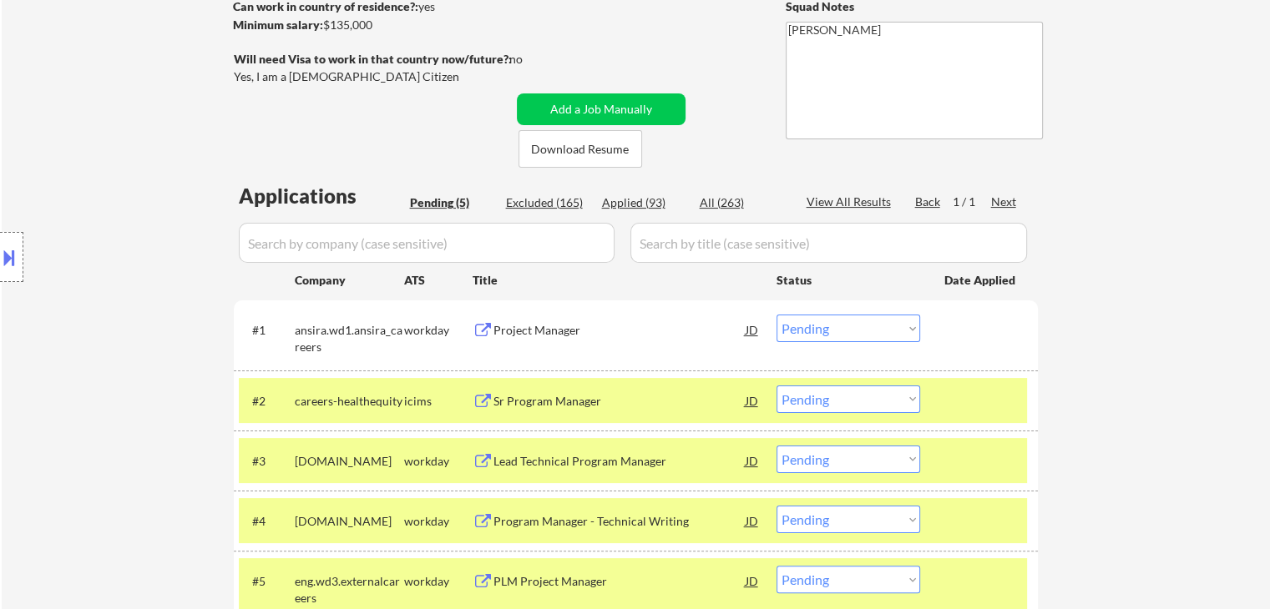
scroll to position [334, 0]
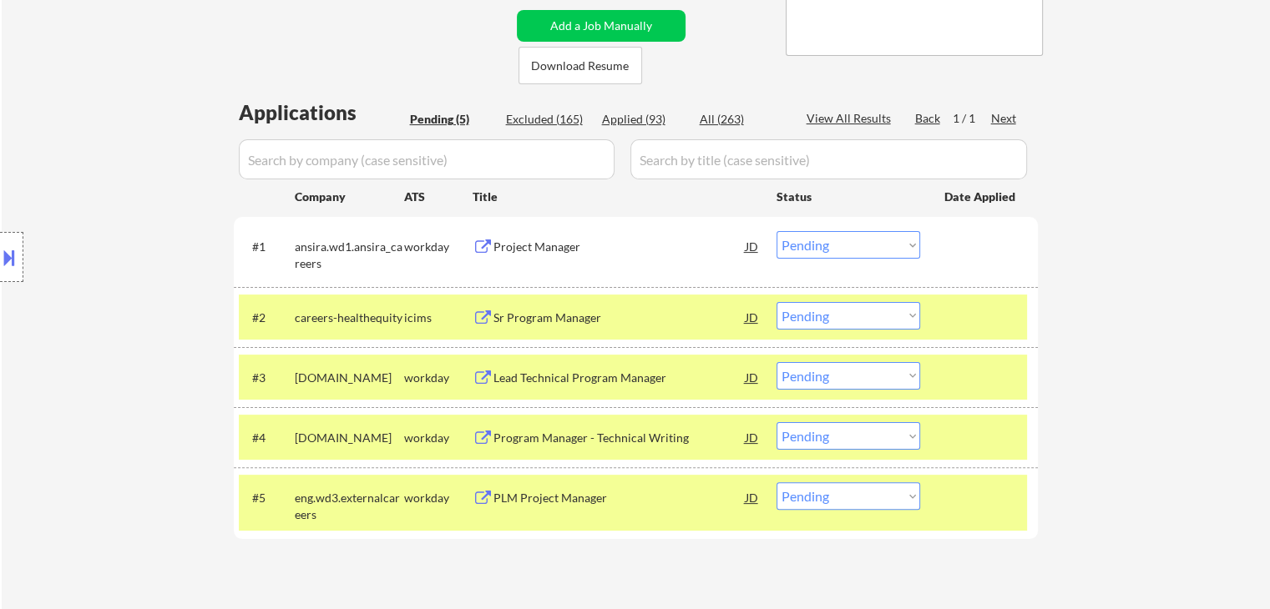
click at [845, 231] on select "Choose an option... Pending Applied Excluded (Questions) Excluded (Expired) Exc…" at bounding box center [848, 245] width 144 height 28
click at [776, 231] on select "Choose an option... Pending Applied Excluded (Questions) Excluded (Expired) Exc…" at bounding box center [848, 245] width 144 height 28
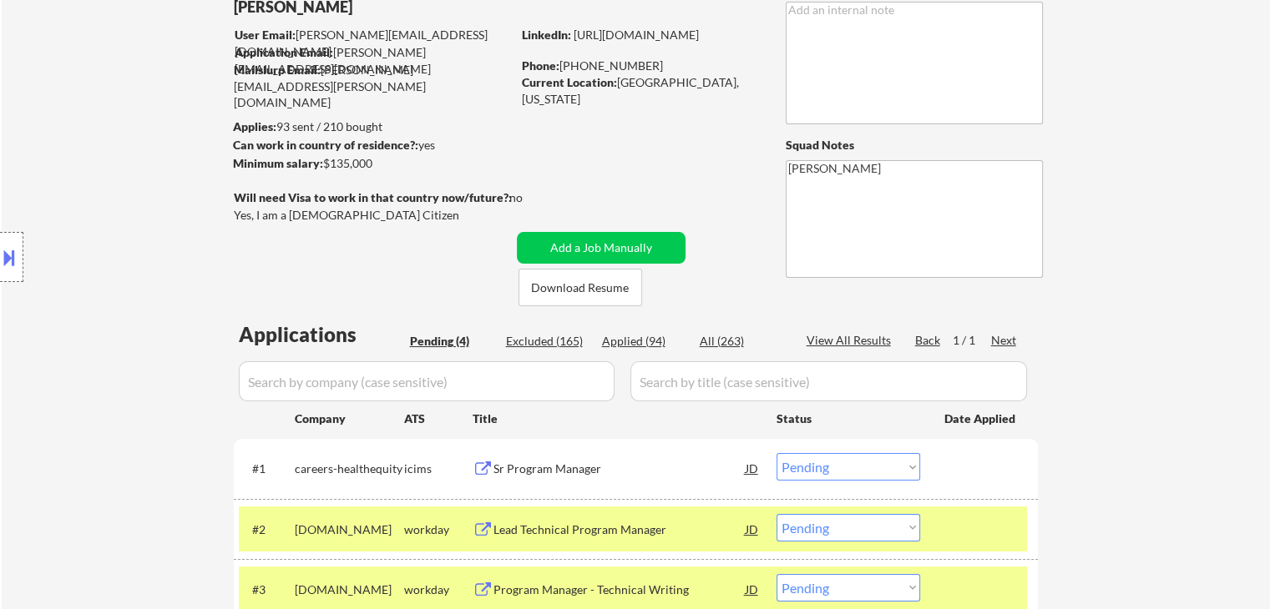
scroll to position [83, 0]
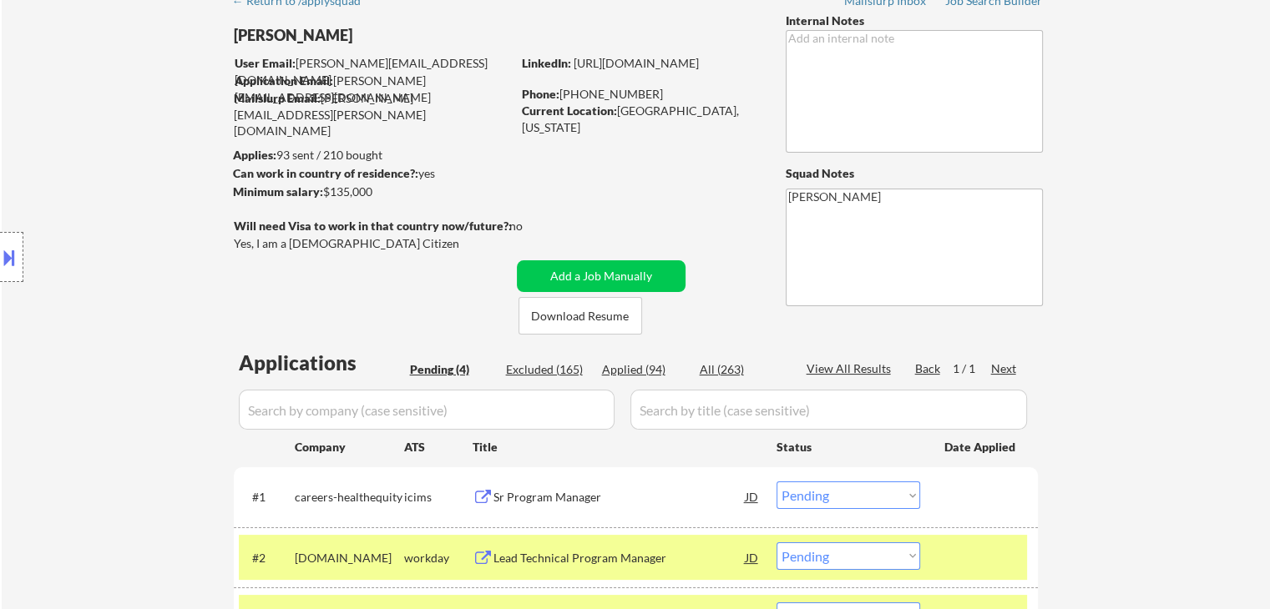
drag, startPoint x: 343, startPoint y: 190, endPoint x: 326, endPoint y: 190, distance: 16.7
click at [326, 190] on div "← Return to /applysquad Mailslurp Inbox Job Search Builder [PERSON_NAME] User E…" at bounding box center [636, 380] width 833 height 795
copy div "$135,000"
click at [152, 285] on div "Location Inclusions:" at bounding box center [149, 258] width 299 height 310
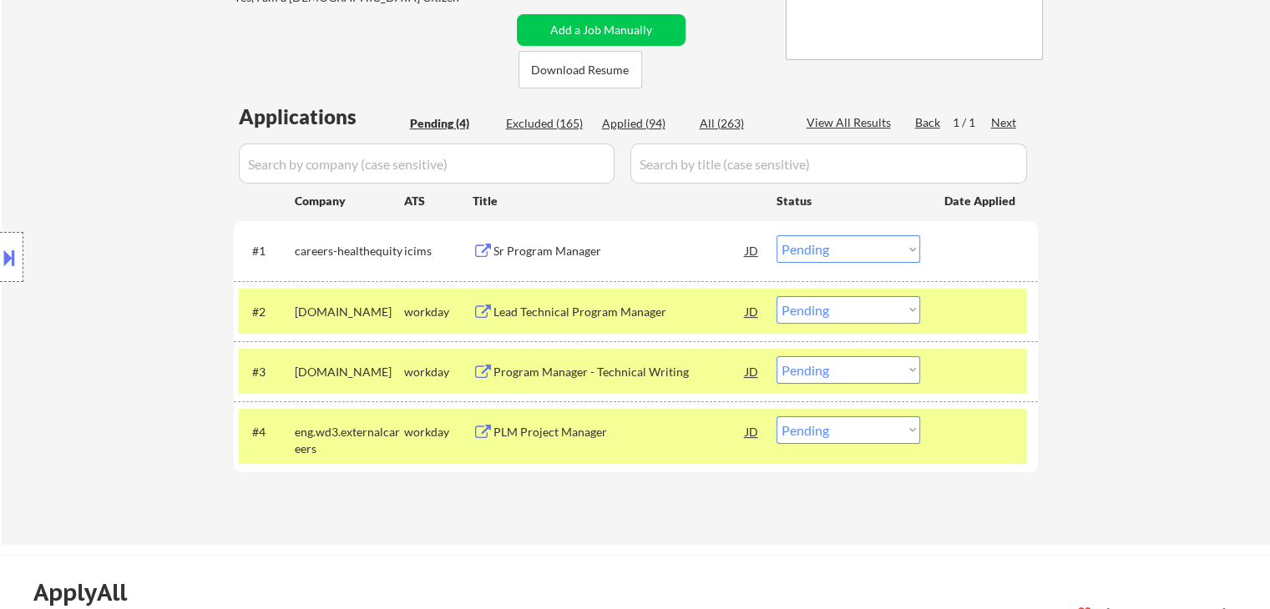
scroll to position [334, 0]
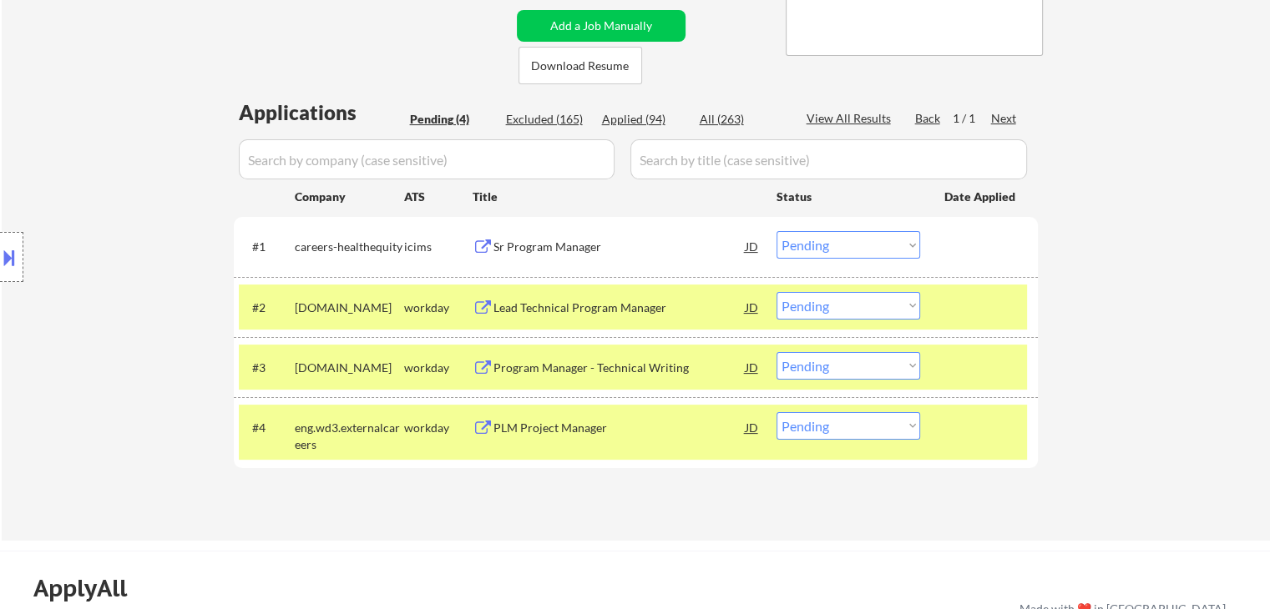
click at [549, 243] on div "Sr Program Manager" at bounding box center [619, 247] width 252 height 17
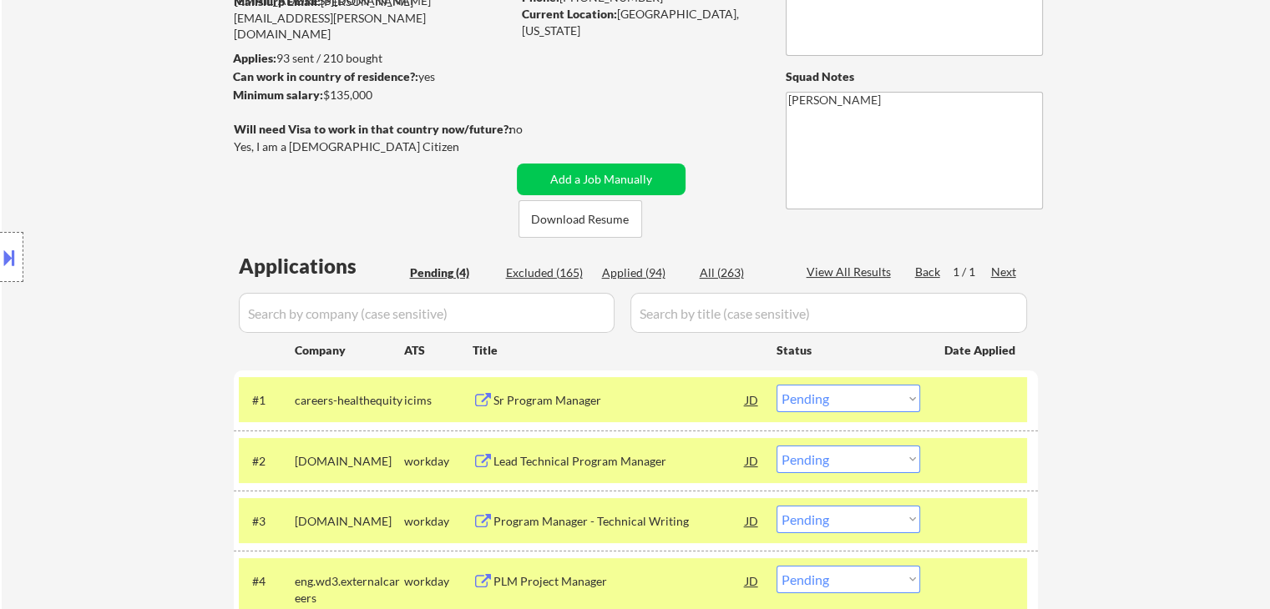
scroll to position [0, 0]
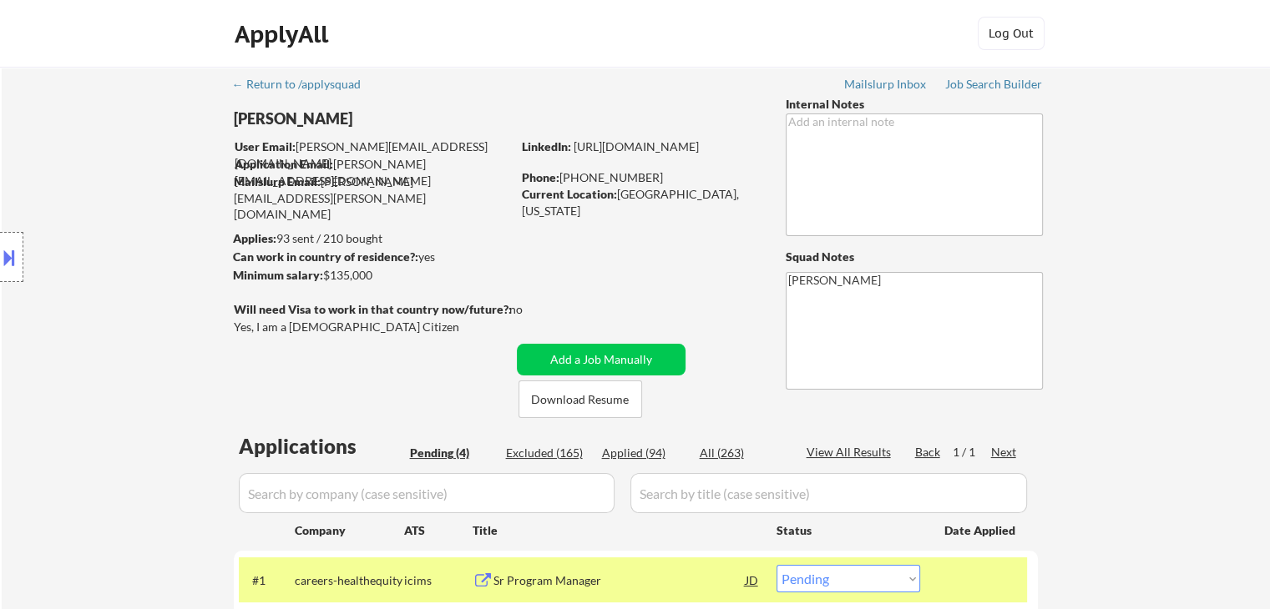
drag, startPoint x: 326, startPoint y: 275, endPoint x: 664, endPoint y: 4, distance: 433.5
click at [382, 272] on div "Minimum salary: $135,000" at bounding box center [372, 275] width 278 height 17
copy div "$135,000"
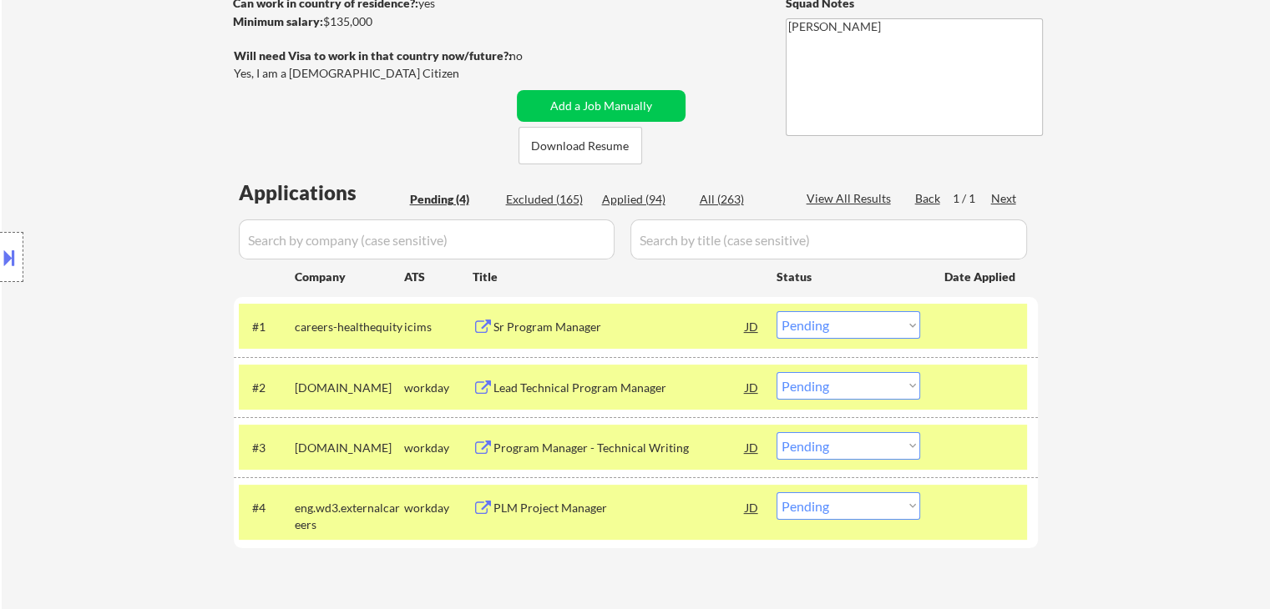
scroll to position [417, 0]
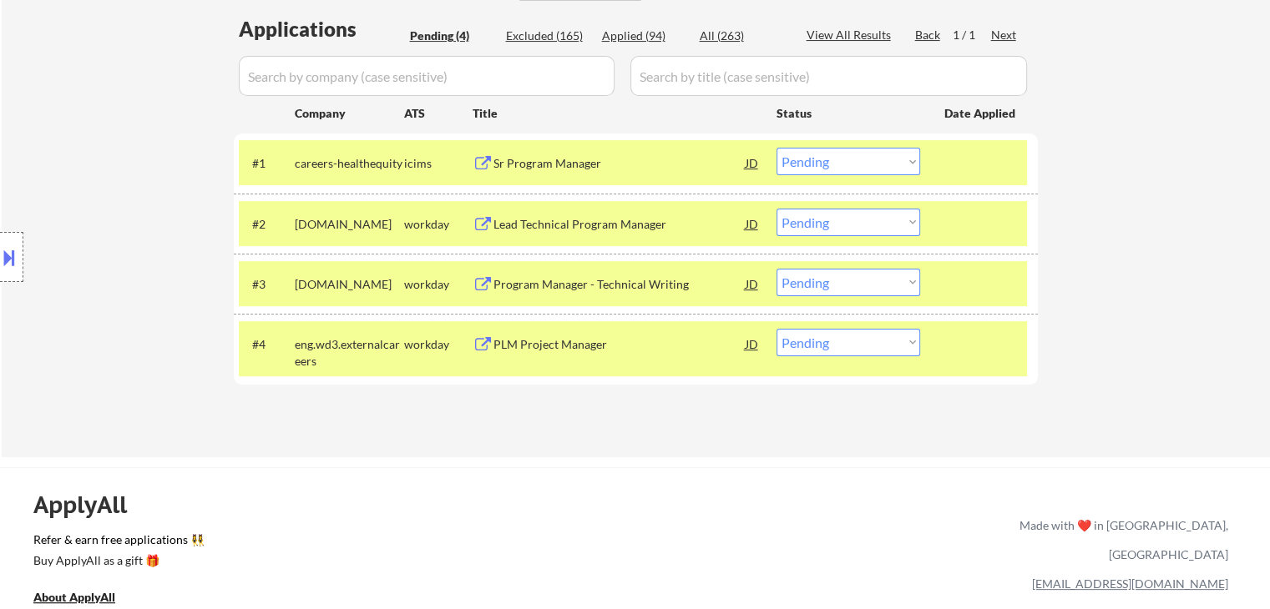
click at [816, 164] on select "Choose an option... Pending Applied Excluded (Questions) Excluded (Expired) Exc…" at bounding box center [848, 162] width 144 height 28
click at [776, 148] on select "Choose an option... Pending Applied Excluded (Questions) Excluded (Expired) Exc…" at bounding box center [848, 162] width 144 height 28
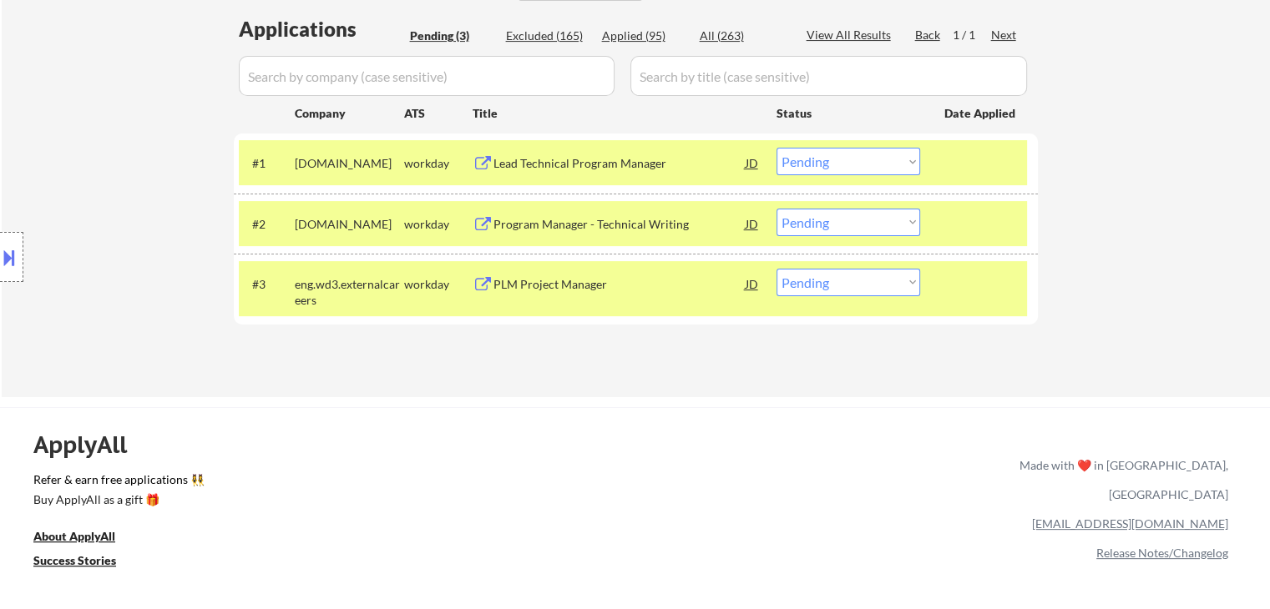
drag, startPoint x: 857, startPoint y: 155, endPoint x: 859, endPoint y: 173, distance: 17.6
click at [858, 155] on select "Choose an option... Pending Applied Excluded (Questions) Excluded (Expired) Exc…" at bounding box center [848, 162] width 144 height 28
click at [776, 148] on select "Choose an option... Pending Applied Excluded (Questions) Excluded (Expired) Exc…" at bounding box center [848, 162] width 144 height 28
select select ""pending""
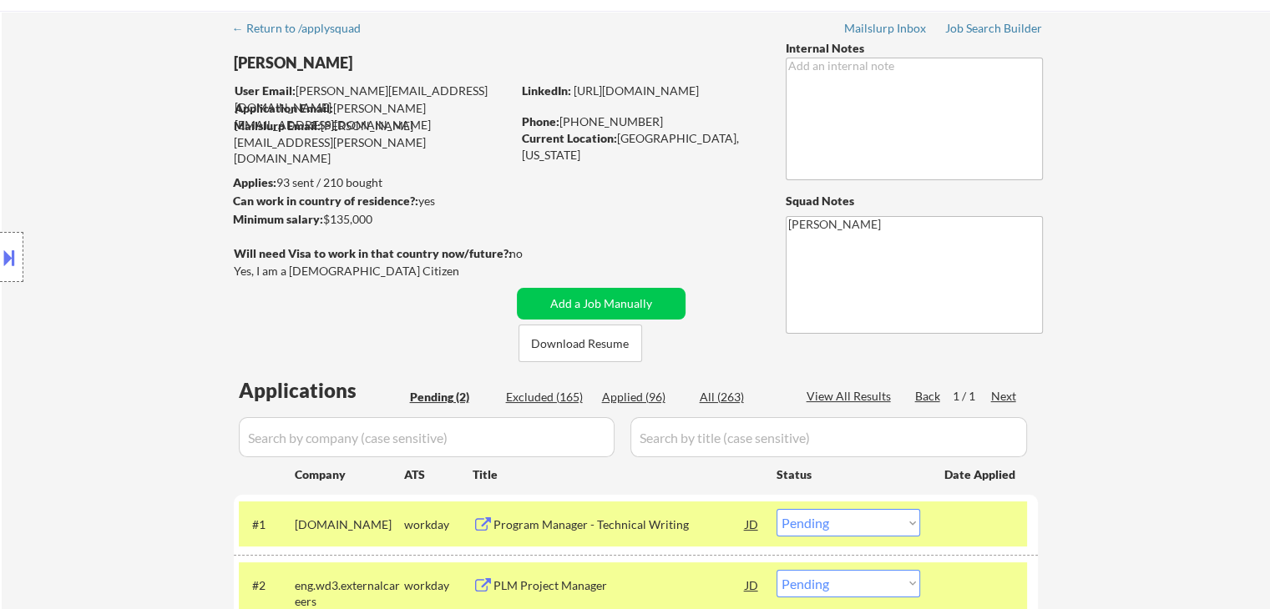
scroll to position [0, 0]
